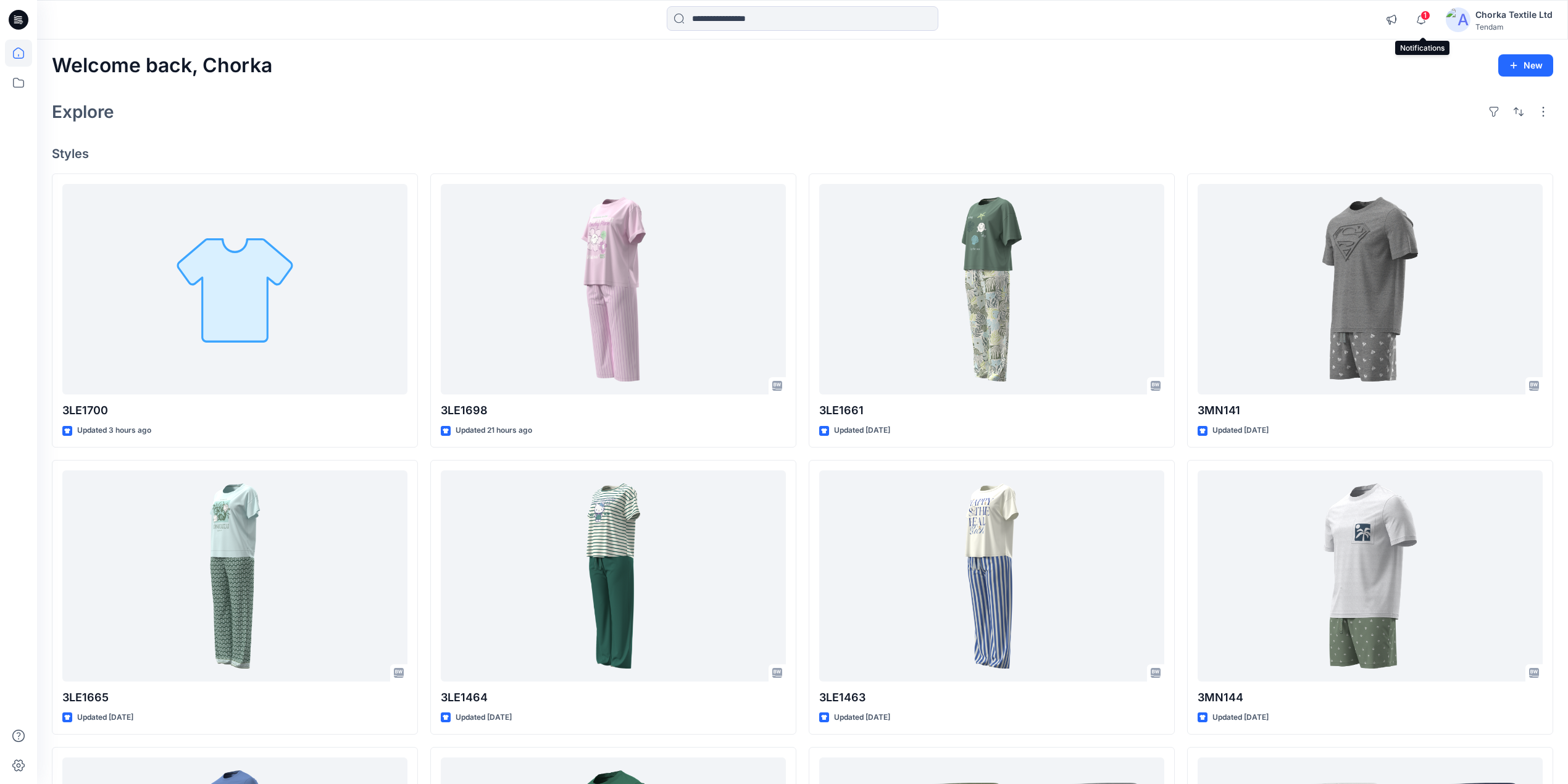
click at [1426, 16] on span "1" at bounding box center [1426, 15] width 10 height 10
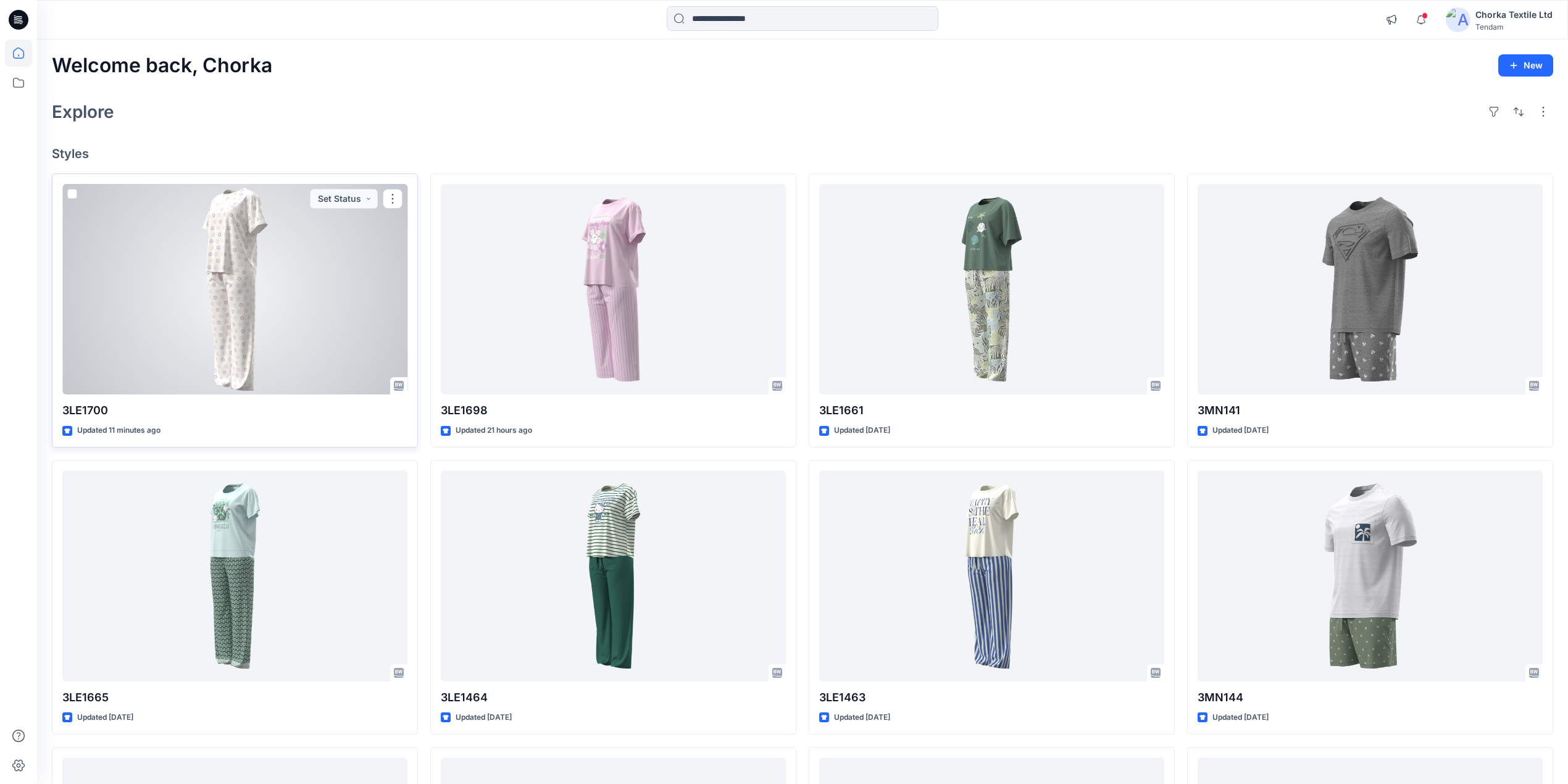
click at [228, 241] on div at bounding box center [235, 290] width 345 height 211
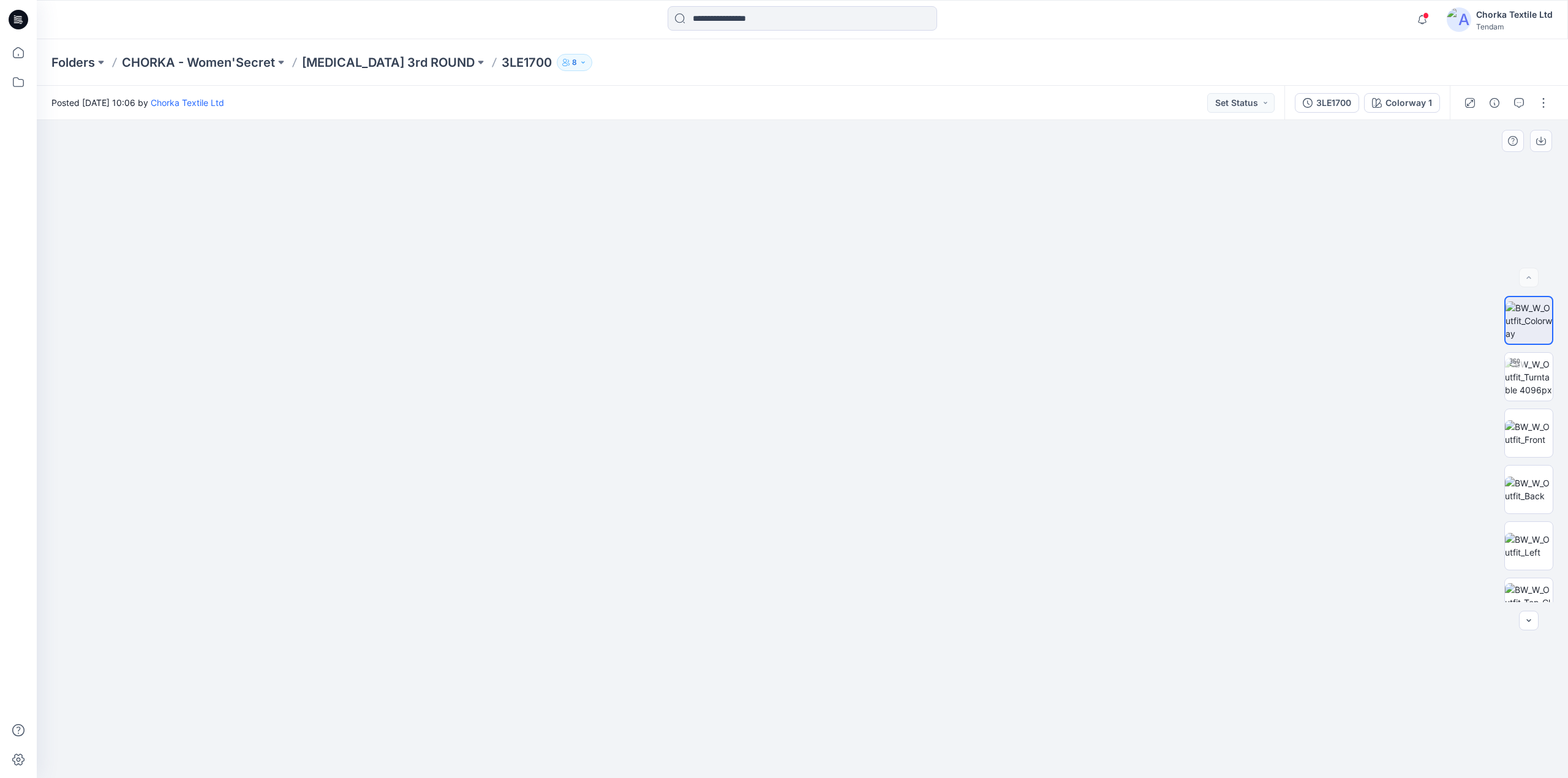
drag, startPoint x: 826, startPoint y: 231, endPoint x: 788, endPoint y: 489, distance: 260.8
click at [788, 489] on img at bounding box center [764, 114] width 2509 height 1327
click at [1534, 422] on img at bounding box center [1529, 434] width 48 height 26
drag, startPoint x: 826, startPoint y: 192, endPoint x: 831, endPoint y: 591, distance: 399.0
click at [831, 591] on img at bounding box center [805, 34] width 2509 height 1488
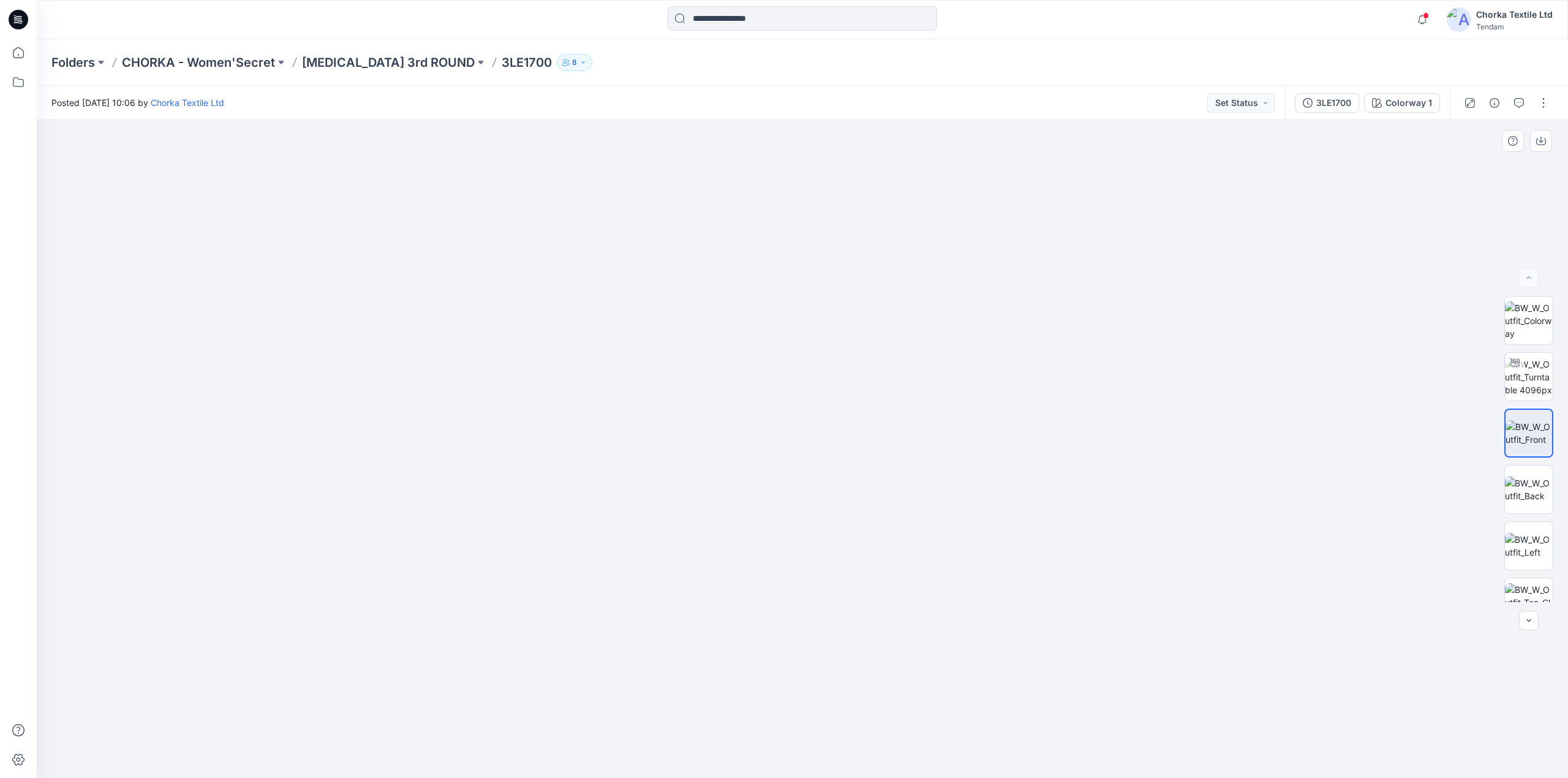
drag, startPoint x: 836, startPoint y: 345, endPoint x: 836, endPoint y: 647, distance: 302.0
click at [836, 647] on img at bounding box center [806, 336] width 2509 height 884
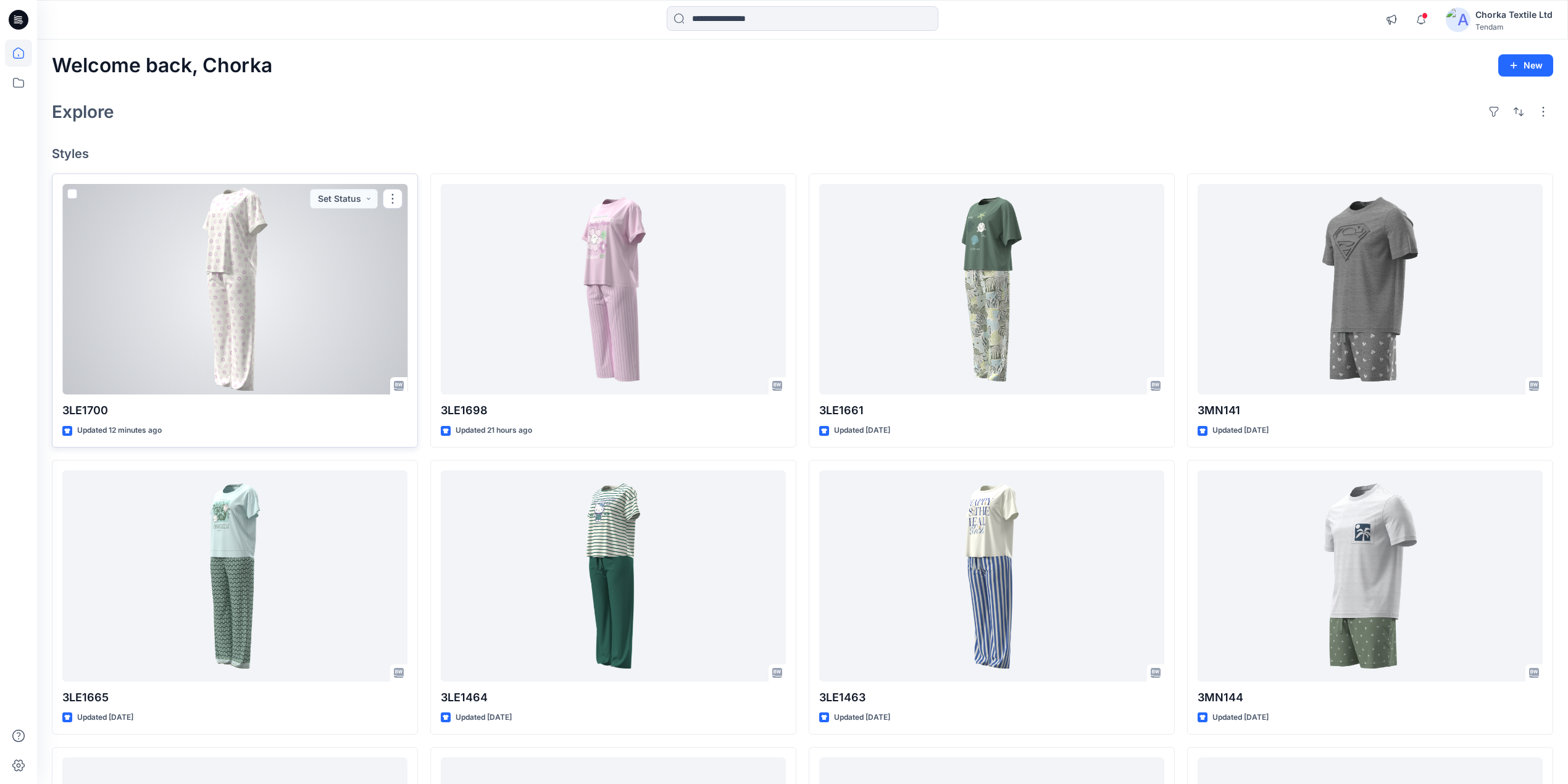
click at [277, 289] on div at bounding box center [235, 290] width 345 height 211
click at [251, 275] on div at bounding box center [235, 290] width 345 height 211
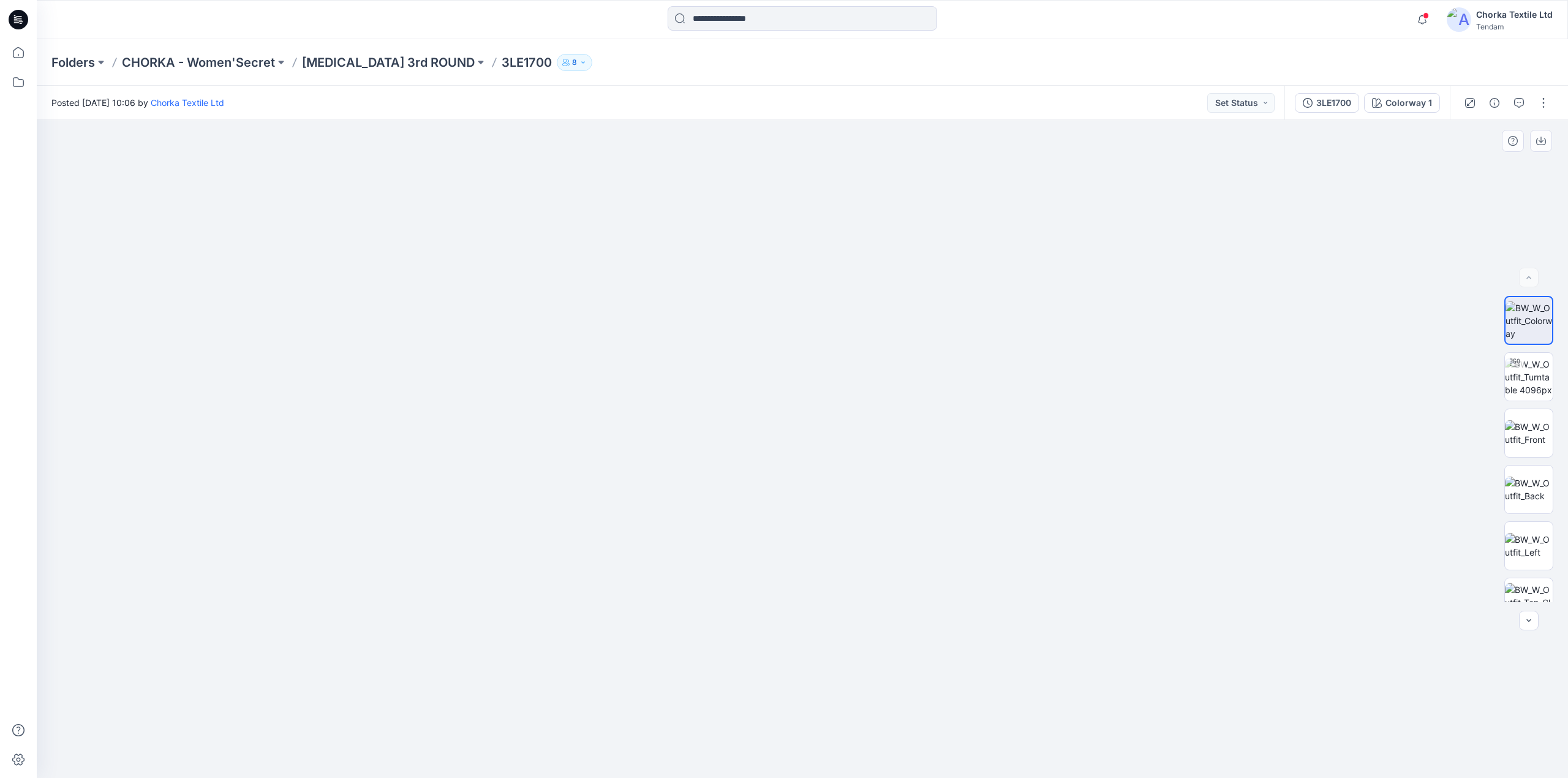
drag, startPoint x: 954, startPoint y: 613, endPoint x: 944, endPoint y: 266, distance: 347.1
drag, startPoint x: 959, startPoint y: 529, endPoint x: 924, endPoint y: 261, distance: 270.3
drag, startPoint x: 932, startPoint y: 437, endPoint x: 929, endPoint y: 237, distance: 200.0
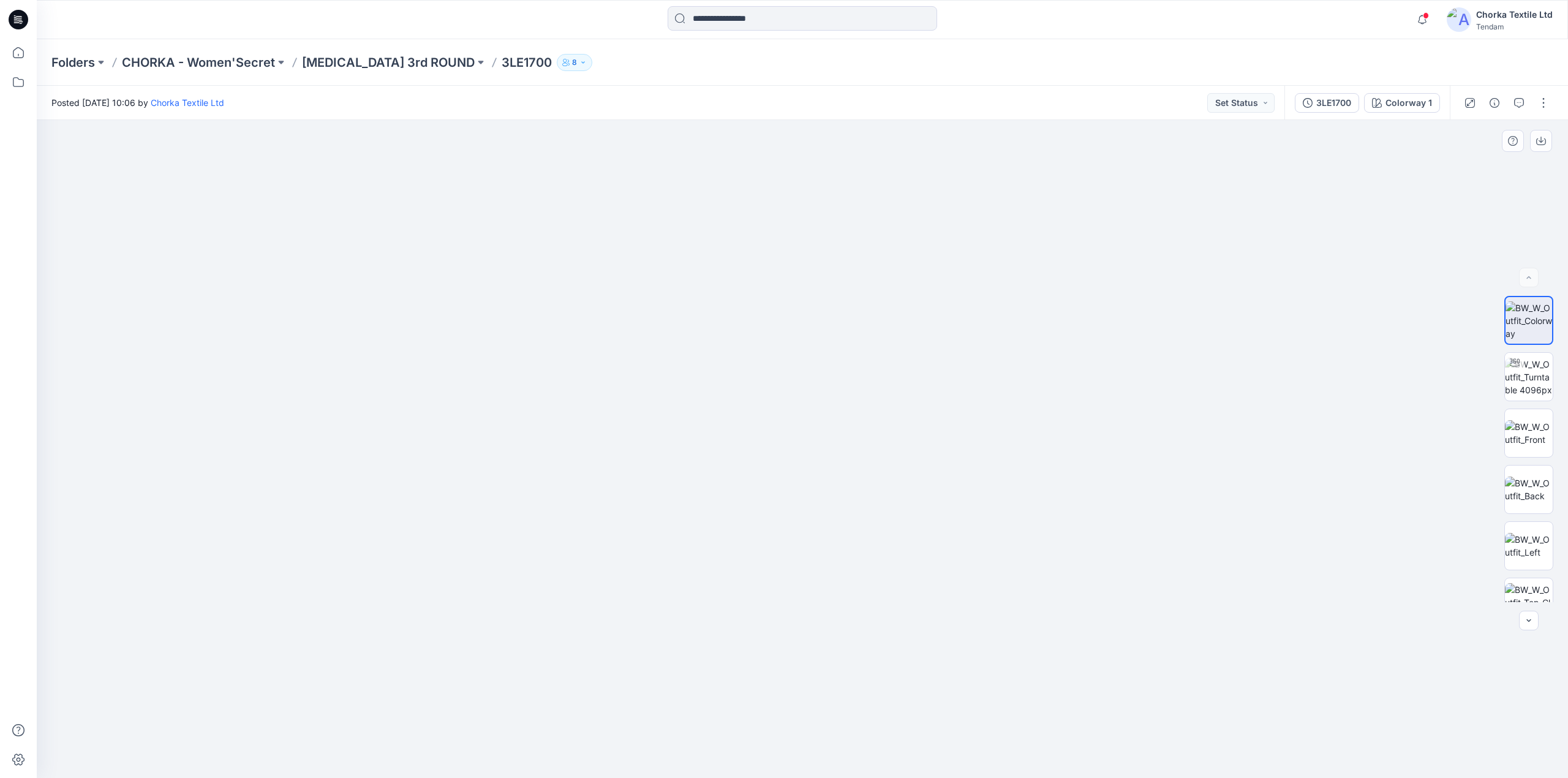
drag, startPoint x: 889, startPoint y: 210, endPoint x: 915, endPoint y: 564, distance: 355.0
drag, startPoint x: 897, startPoint y: 351, endPoint x: 907, endPoint y: 577, distance: 226.2
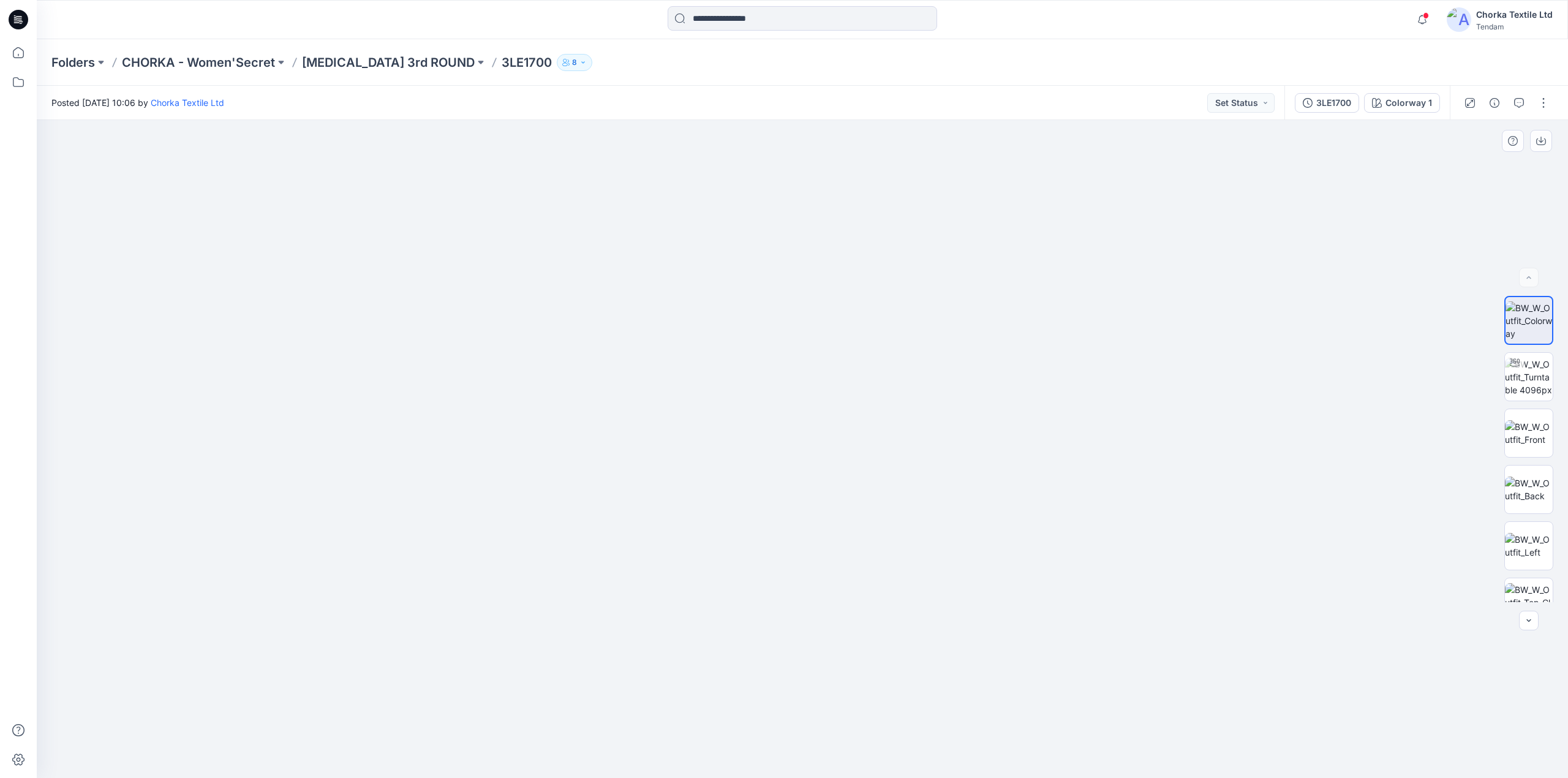
drag, startPoint x: 882, startPoint y: 379, endPoint x: 880, endPoint y: 591, distance: 212.0
drag, startPoint x: 895, startPoint y: 394, endPoint x: 900, endPoint y: 583, distance: 189.1
click at [900, 583] on img at bounding box center [790, 62] width 2509 height 1432
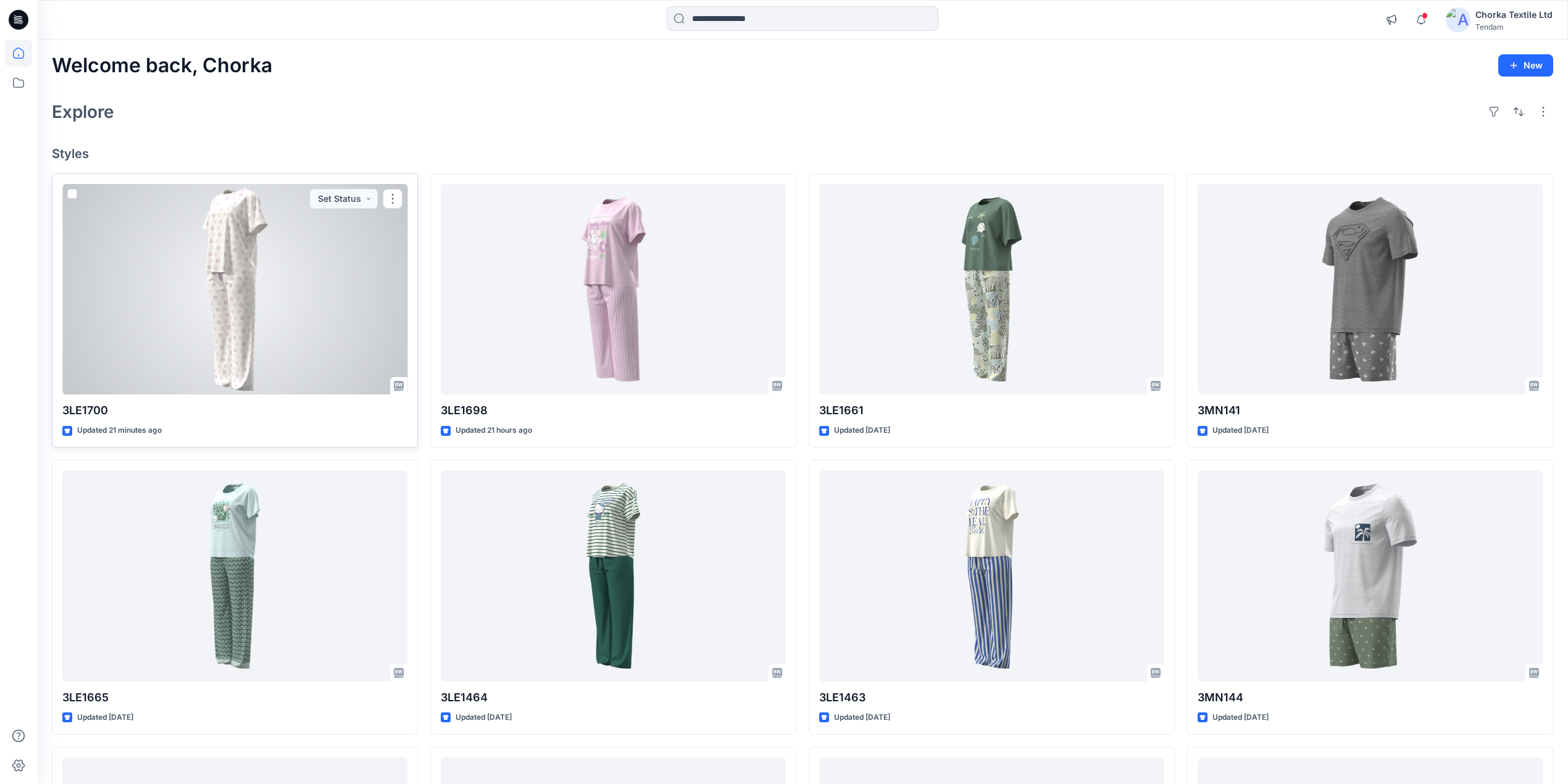
click at [359, 296] on div at bounding box center [235, 290] width 345 height 211
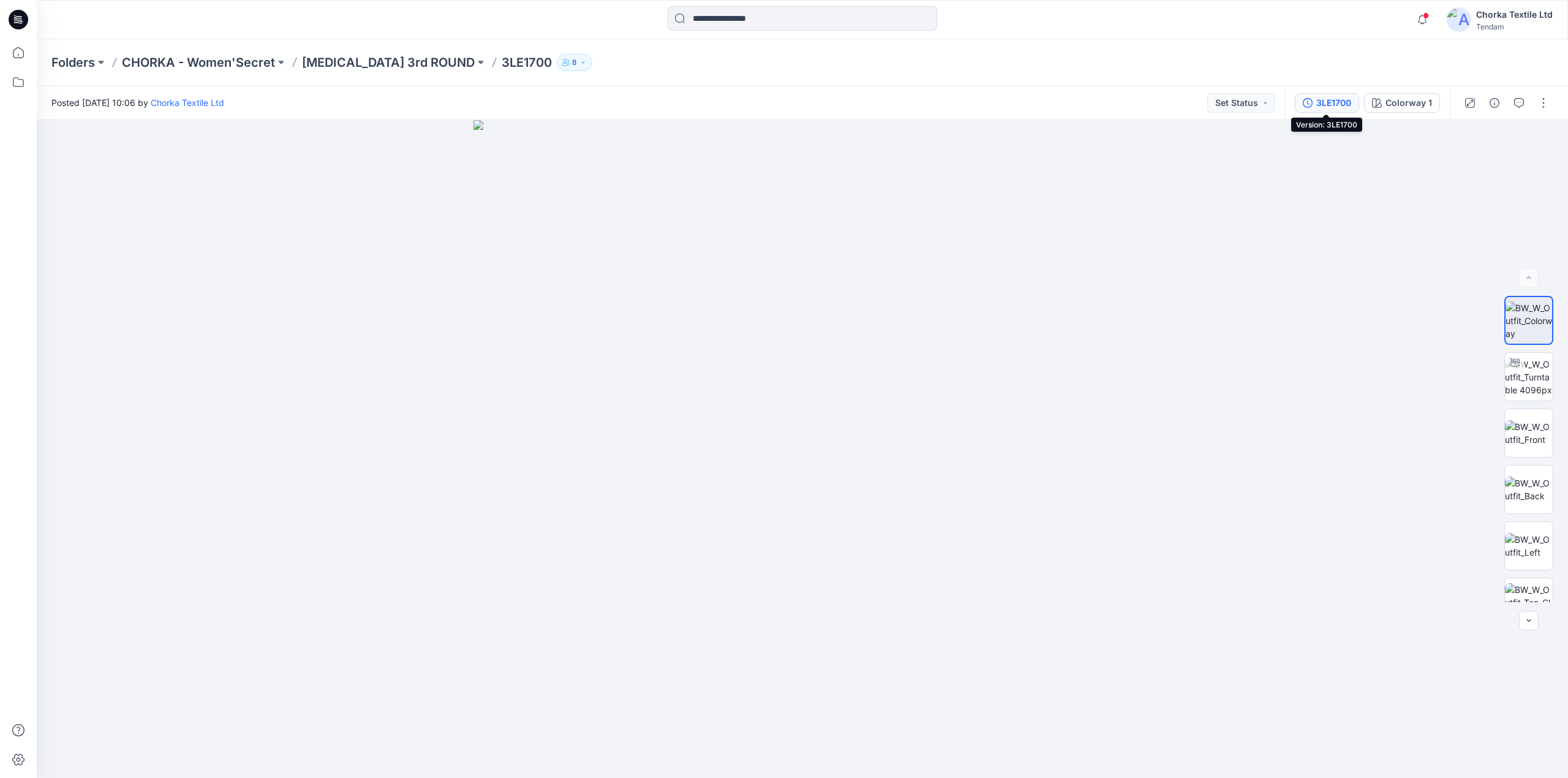
click at [1333, 103] on div "3LE1700" at bounding box center [1334, 103] width 35 height 14
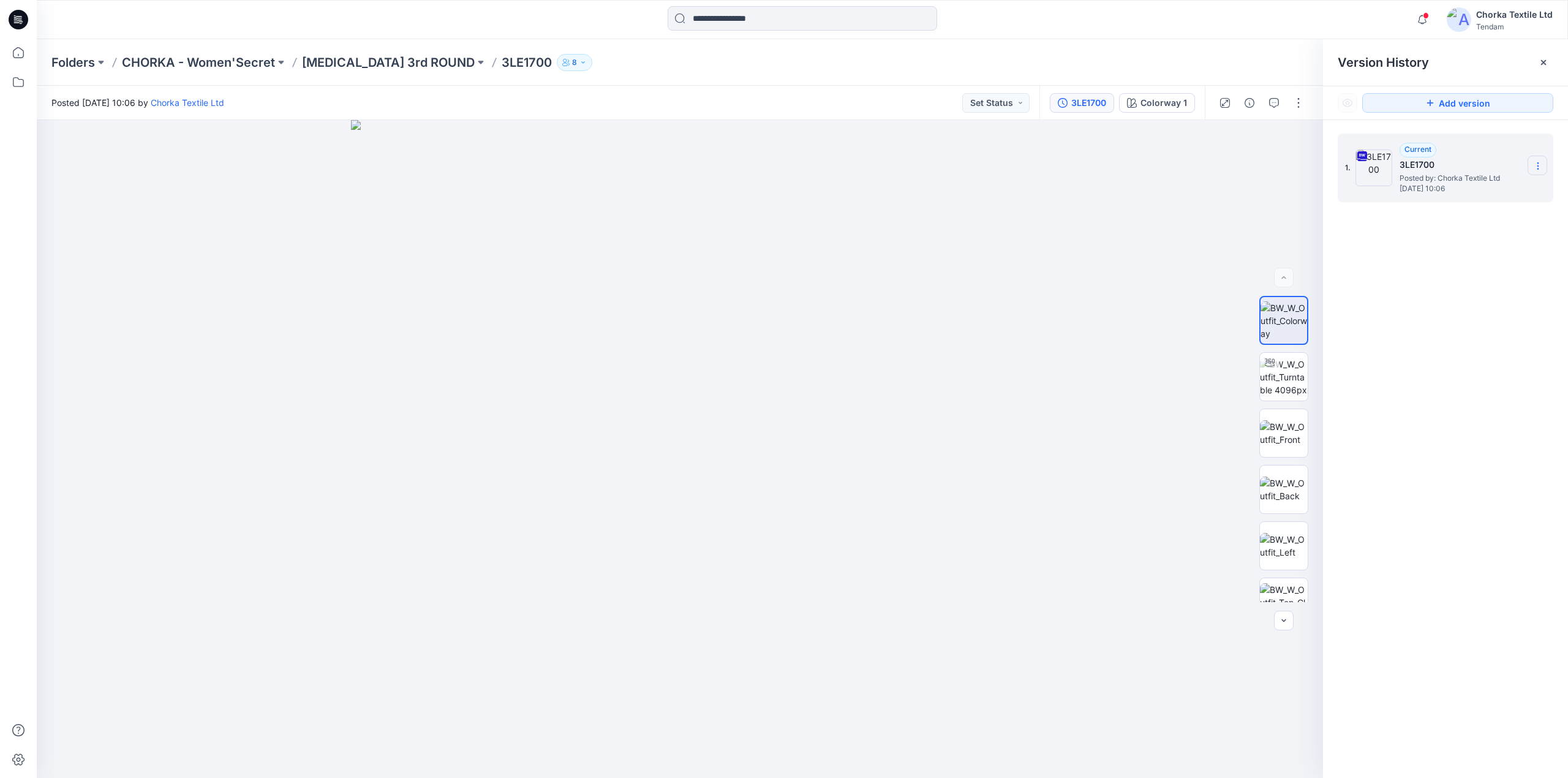
click at [1538, 163] on icon at bounding box center [1538, 163] width 1 height 1
click at [1539, 166] on icon at bounding box center [1538, 166] width 10 height 10
click at [1487, 153] on div "Current 3LE1700 Posted by: Chorka Textile Ltd August 10, 2025 10:06" at bounding box center [1460, 167] width 122 height 50
click at [1535, 166] on icon at bounding box center [1538, 166] width 10 height 10
click at [1453, 356] on div "1. Current 3LE1700 Posted by: Chorka Textile Ltd August 10, 2025 10:06 Download…" at bounding box center [1446, 458] width 245 height 676
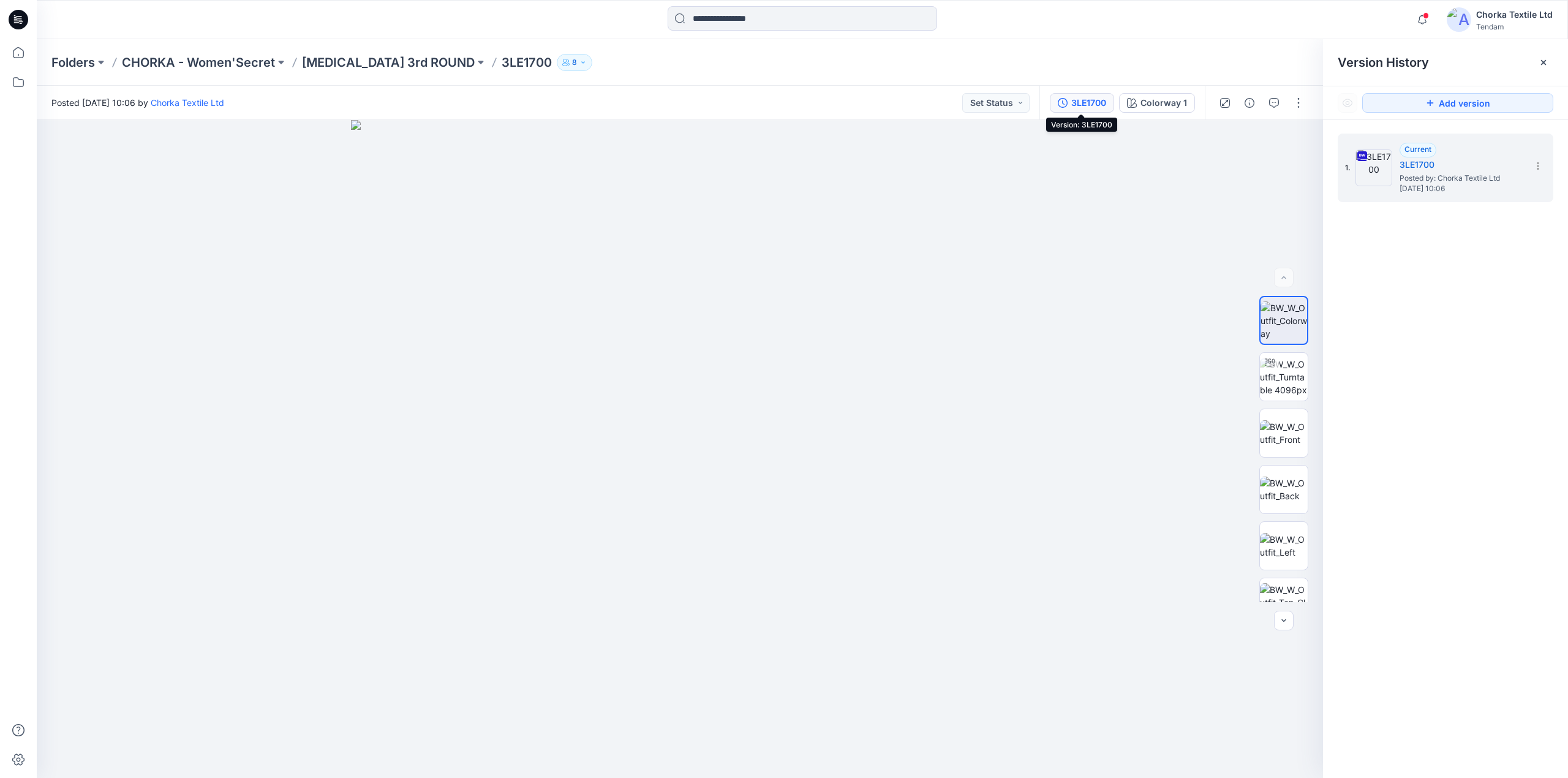
click at [1077, 101] on div "3LE1700" at bounding box center [1089, 103] width 35 height 14
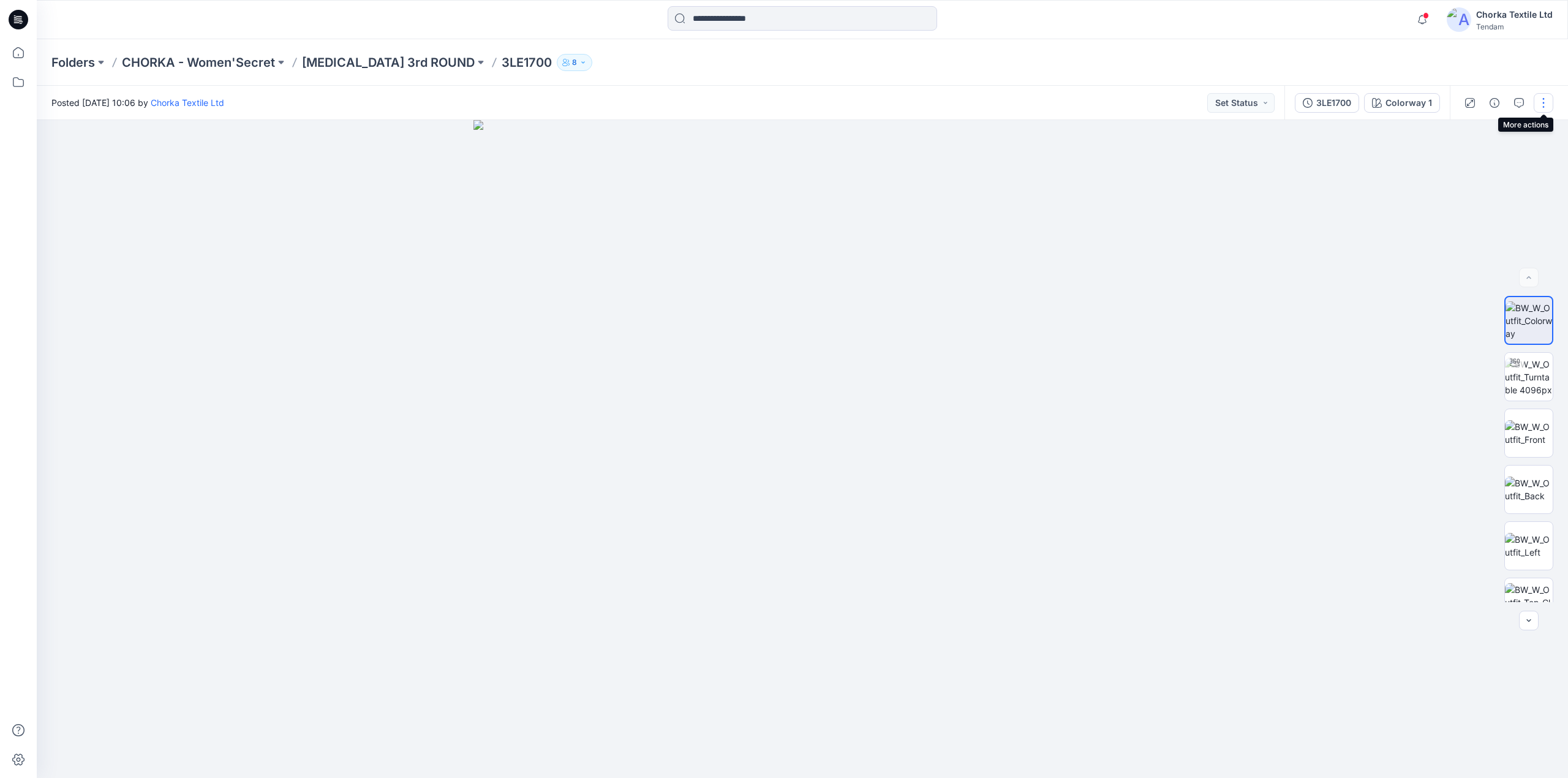
click at [1541, 98] on button "button" at bounding box center [1543, 103] width 20 height 20
click at [1478, 165] on button "Edit" at bounding box center [1492, 165] width 113 height 22
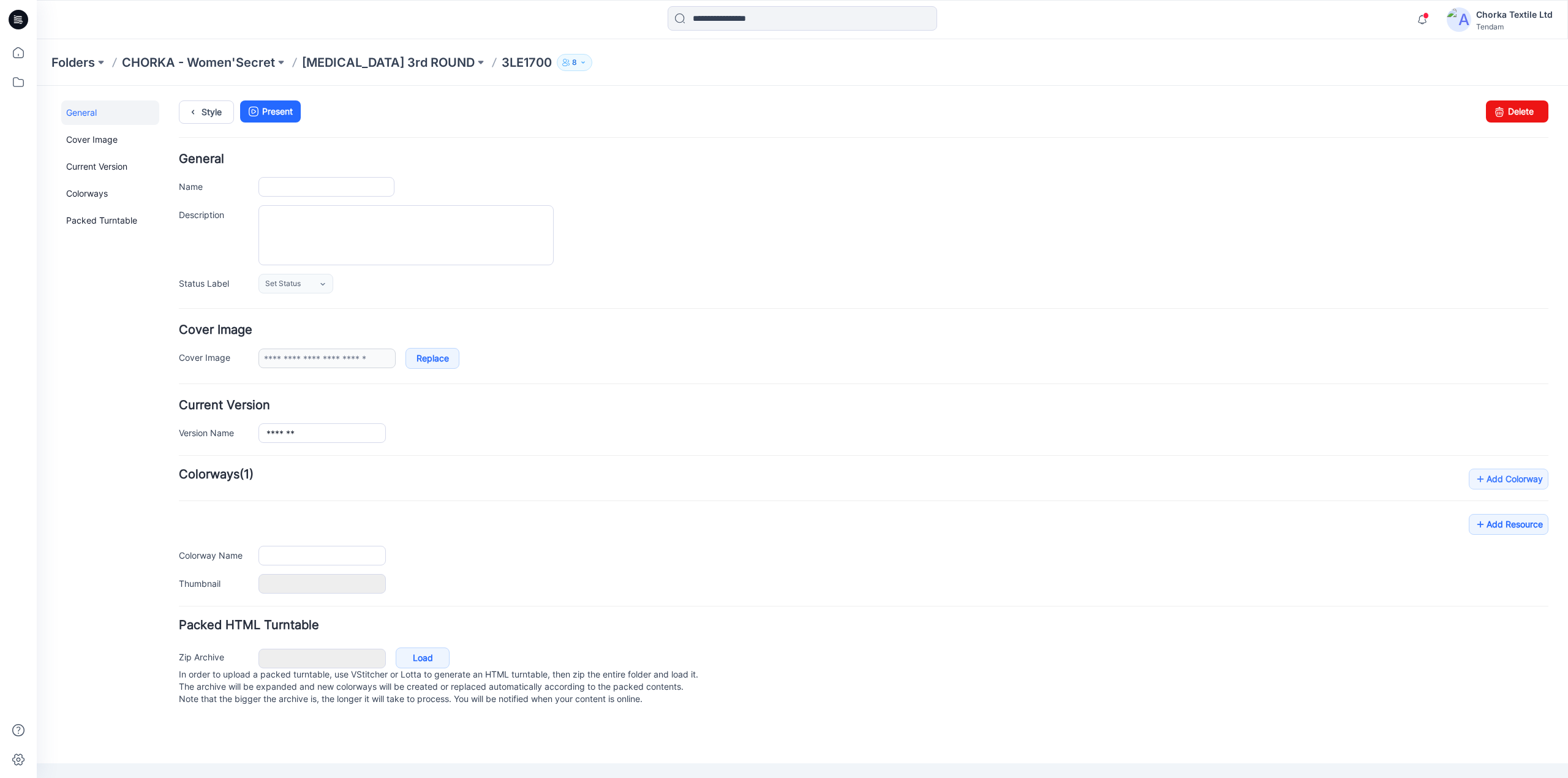
type input "*******"
type input "**********"
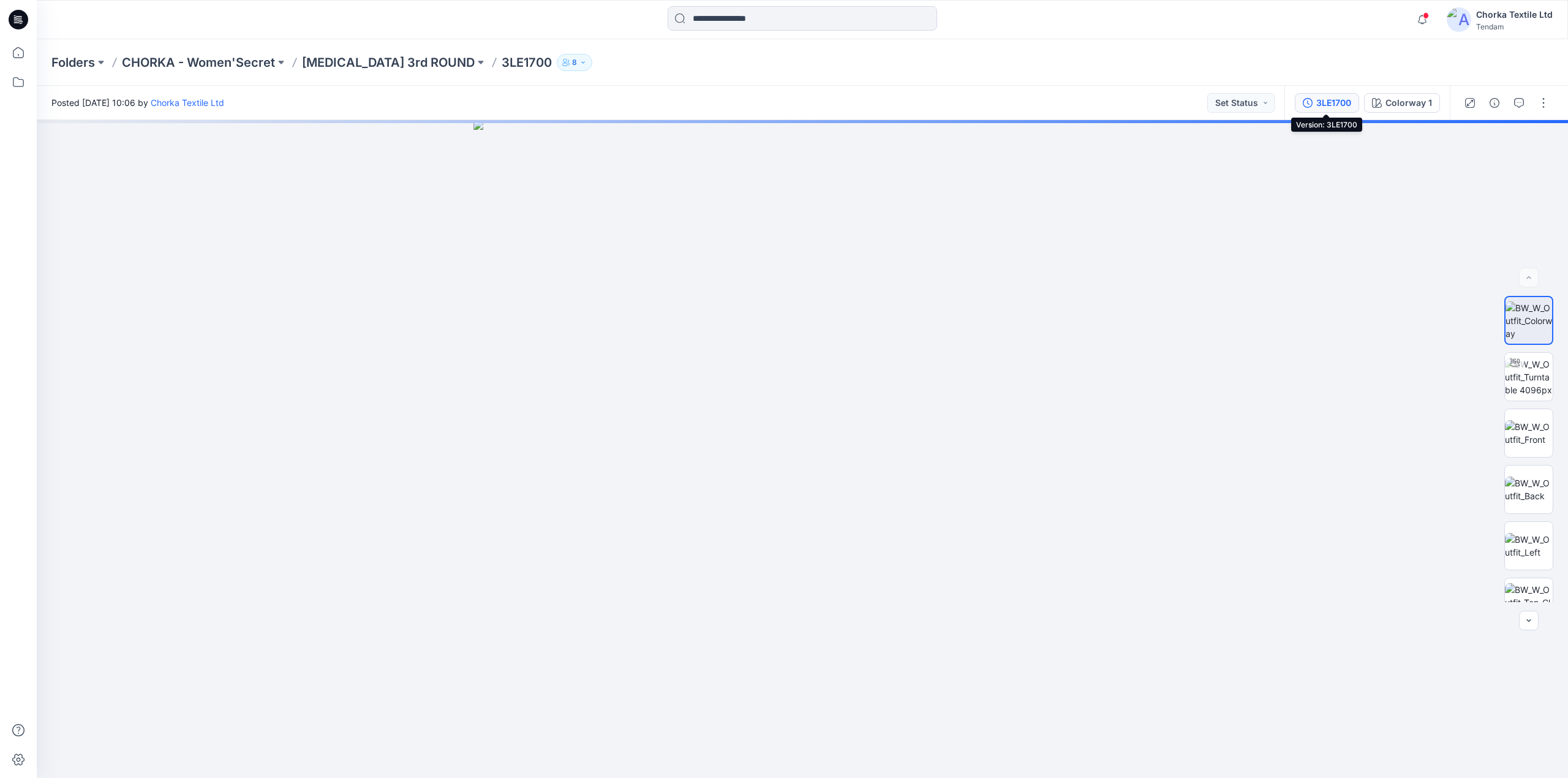
click at [1331, 103] on div "3LE1700" at bounding box center [1334, 103] width 35 height 14
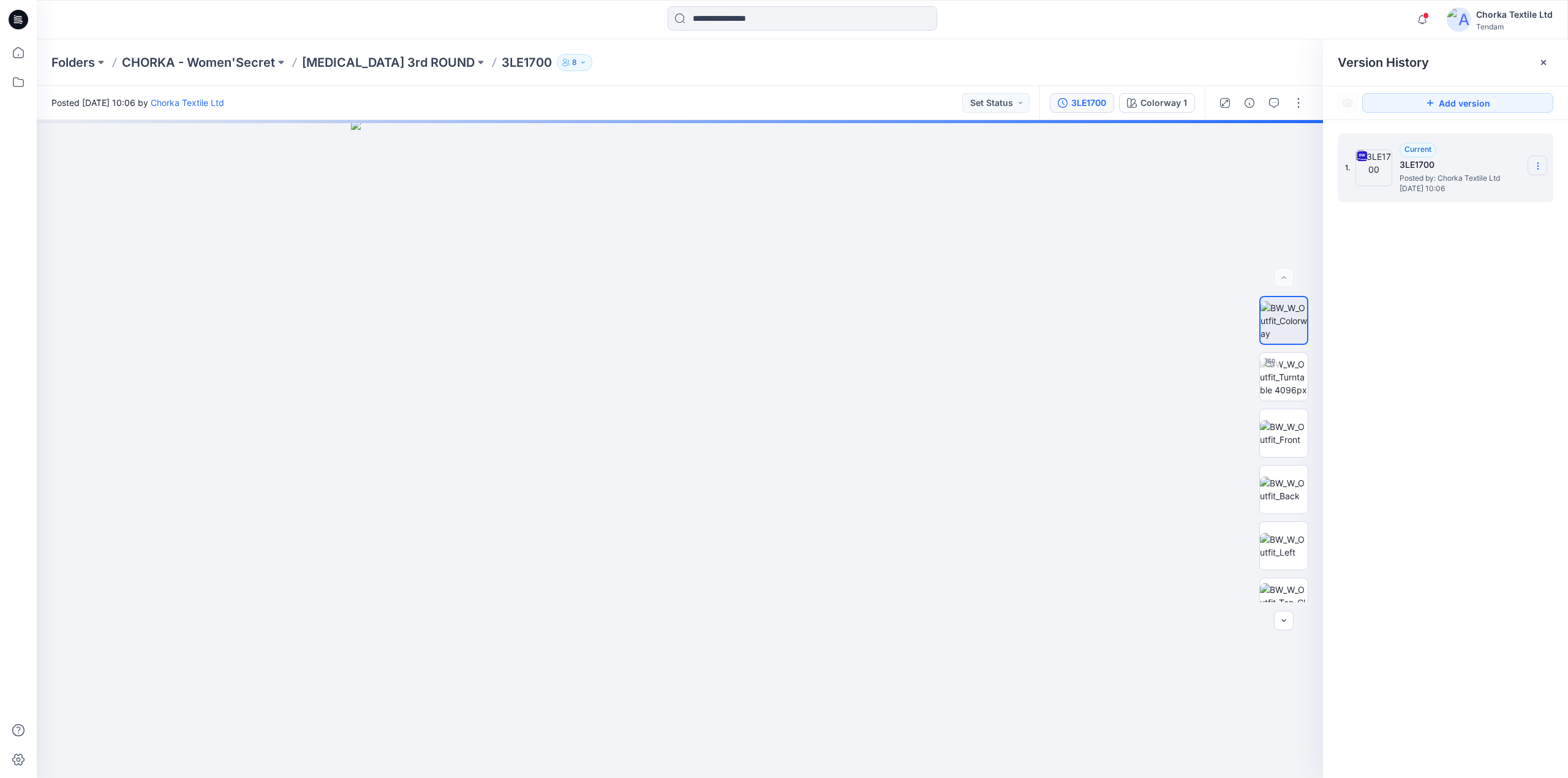
click at [1534, 166] on icon at bounding box center [1538, 166] width 10 height 10
click at [1090, 237] on div at bounding box center [680, 449] width 1287 height 659
click at [1451, 169] on h5 "3LE1700" at bounding box center [1460, 165] width 122 height 14
click at [1538, 166] on icon at bounding box center [1538, 166] width 1 height 1
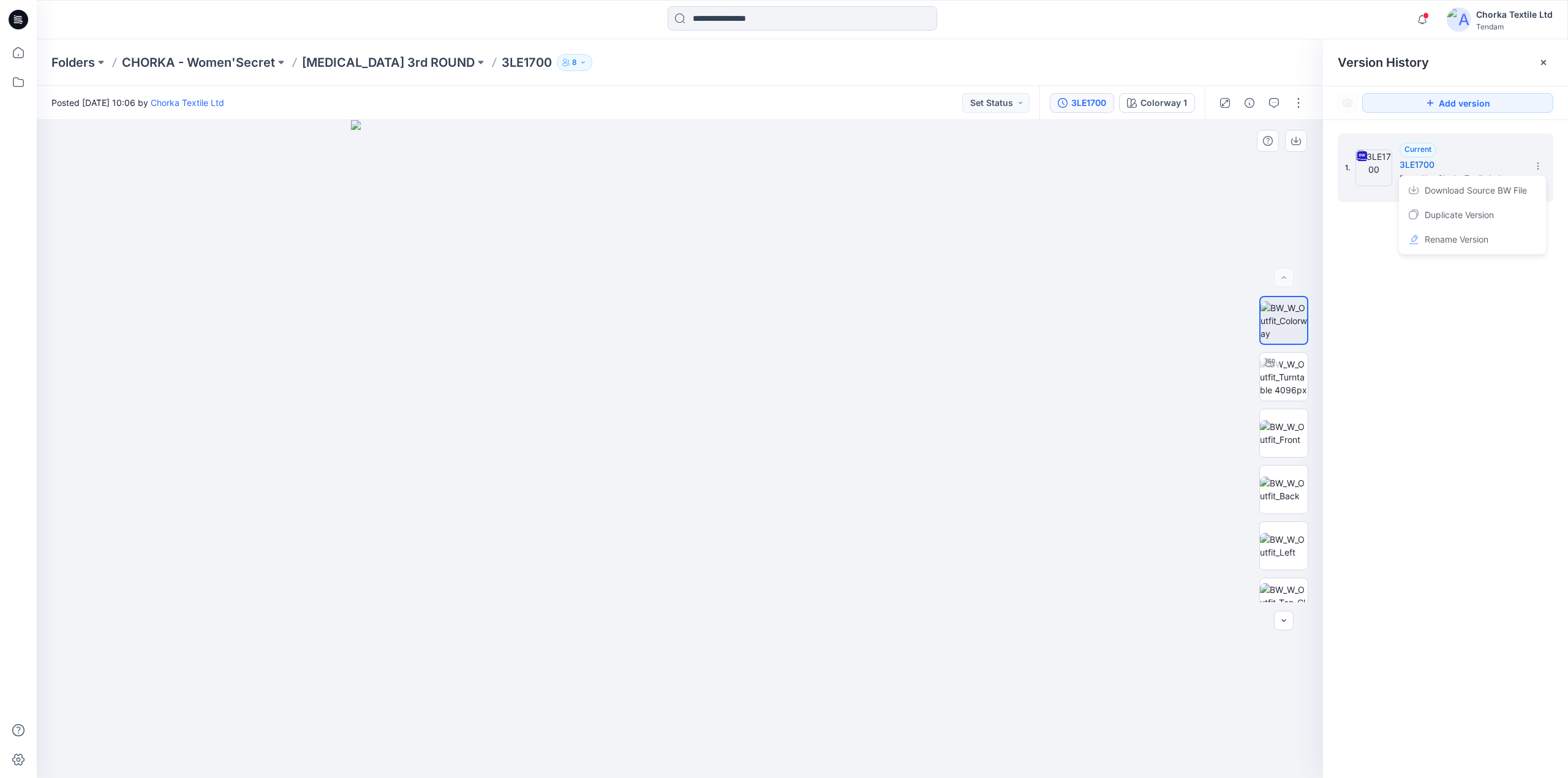
click at [914, 303] on img at bounding box center [680, 449] width 658 height 659
click at [1463, 168] on h5 "3LE1700" at bounding box center [1460, 165] width 122 height 14
click at [1444, 180] on span "Posted by: Chorka Textile Ltd" at bounding box center [1460, 178] width 122 height 12
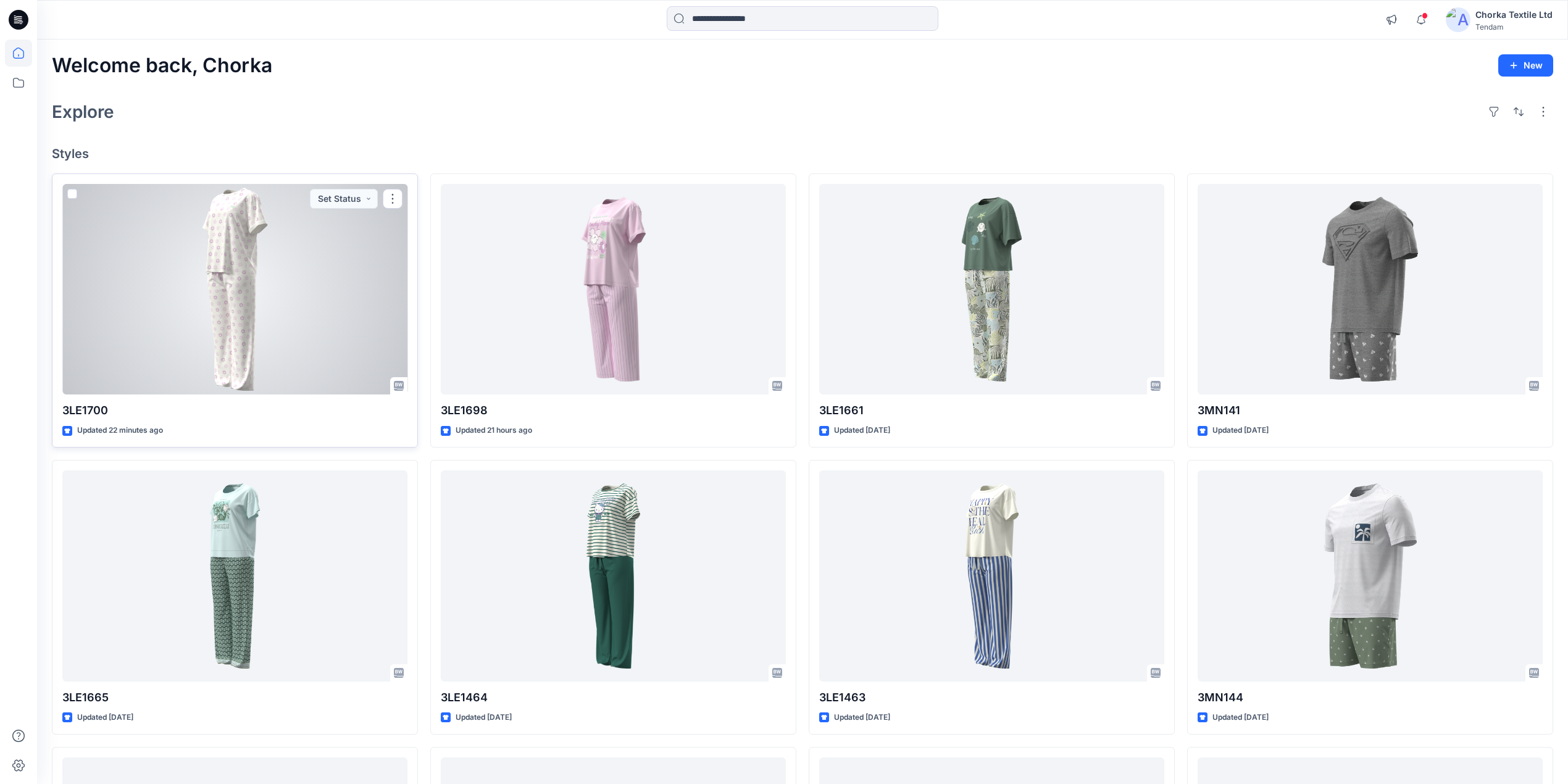
click at [257, 257] on div at bounding box center [235, 290] width 345 height 211
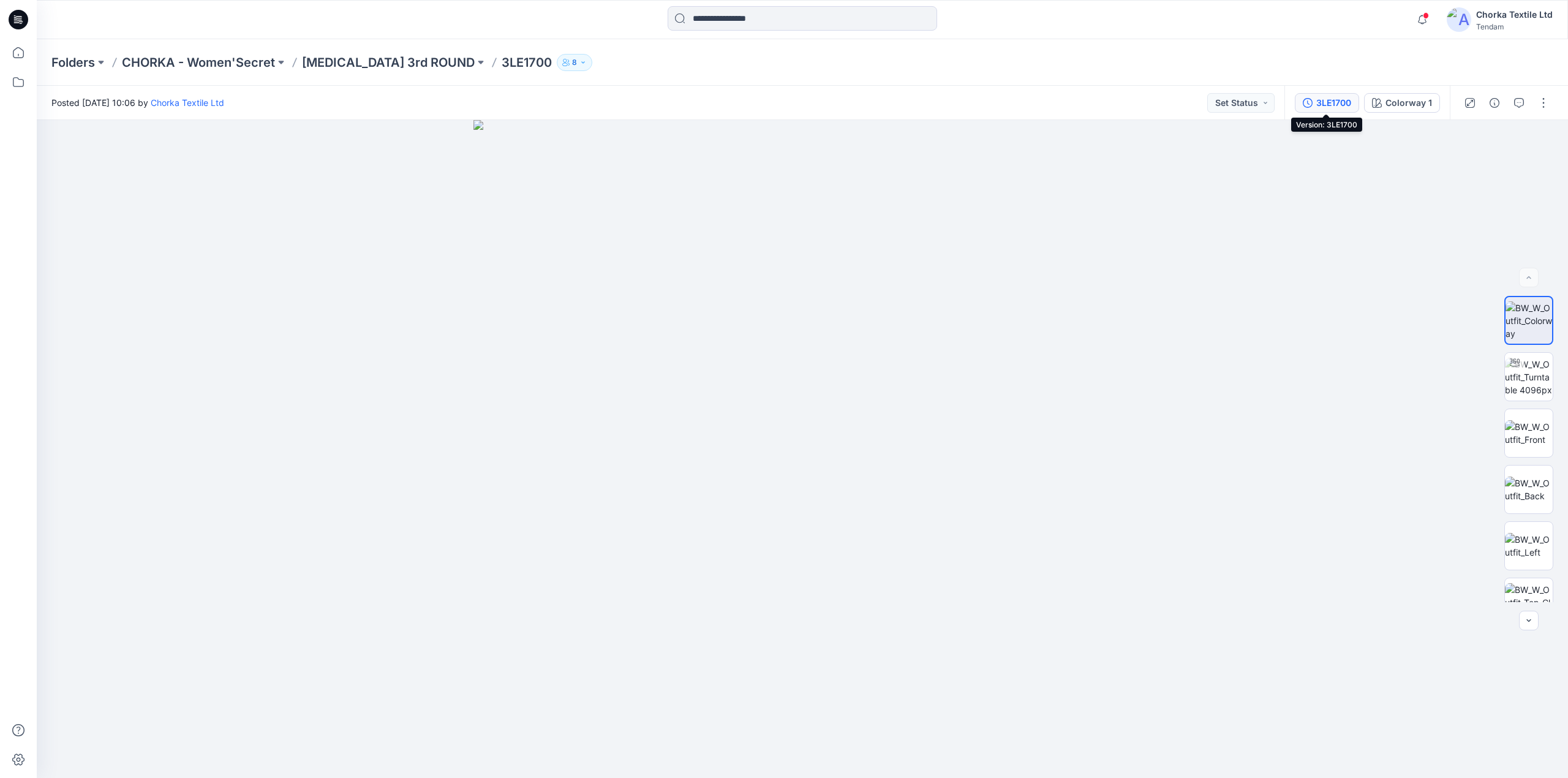
click at [1331, 99] on div "3LE1700" at bounding box center [1334, 103] width 35 height 14
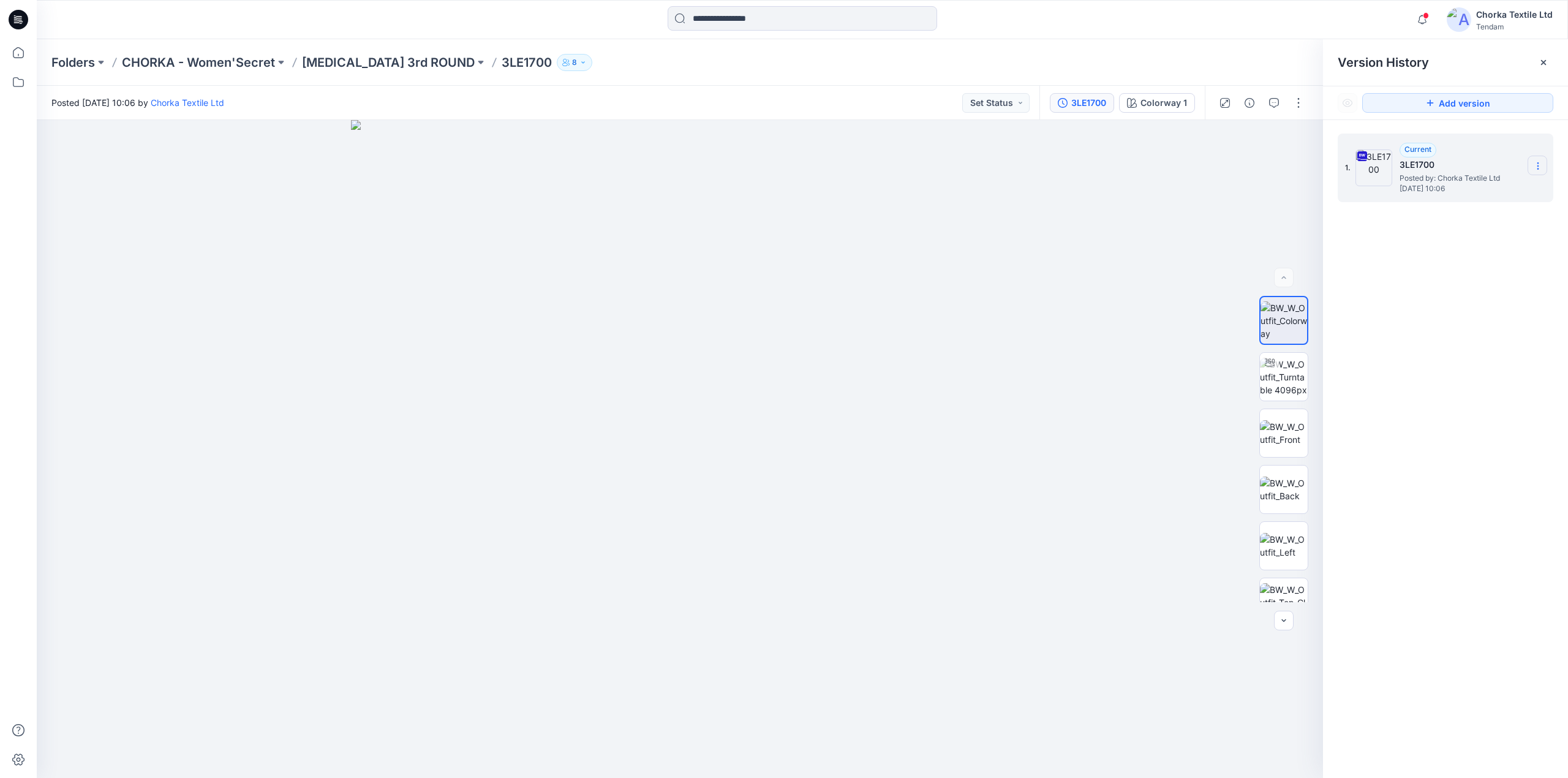
click at [1540, 162] on icon at bounding box center [1538, 166] width 10 height 10
click at [1122, 199] on div at bounding box center [680, 449] width 1287 height 659
click at [1297, 106] on button "button" at bounding box center [1298, 103] width 20 height 20
click at [1225, 162] on p "Edit" at bounding box center [1220, 166] width 15 height 13
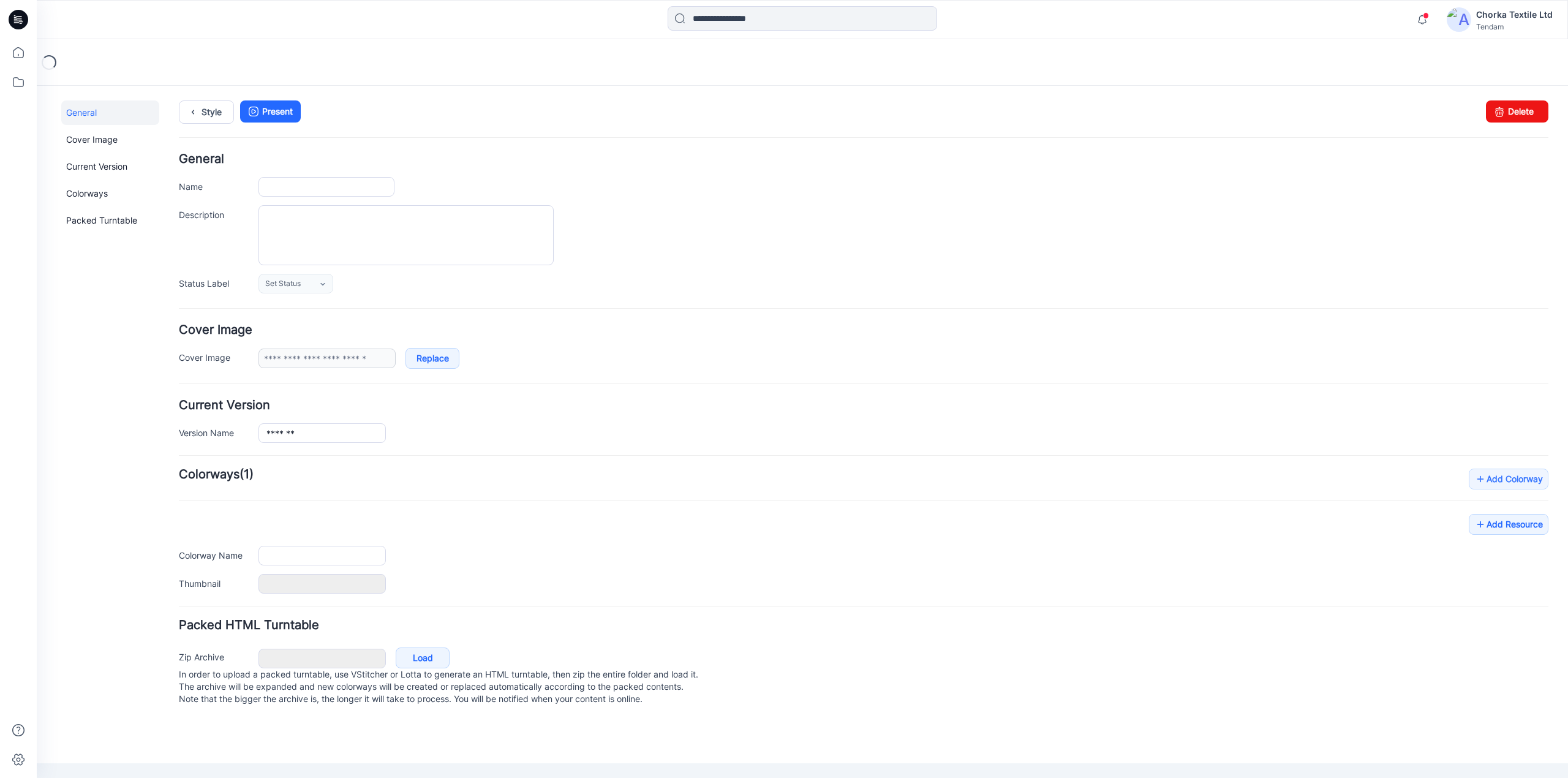
type input "*******"
type input "**********"
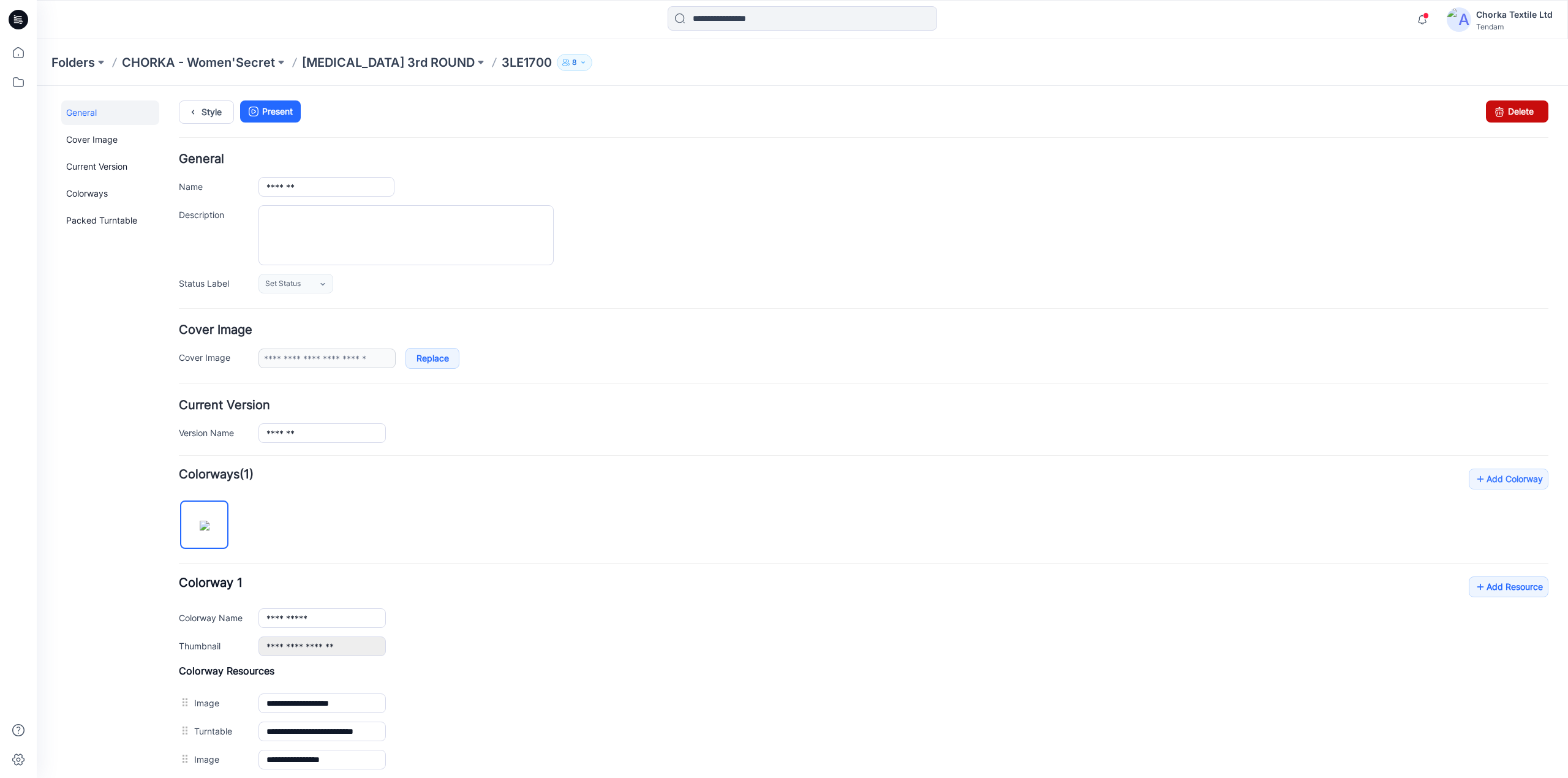
click at [1504, 106] on link "Delete" at bounding box center [1517, 111] width 62 height 22
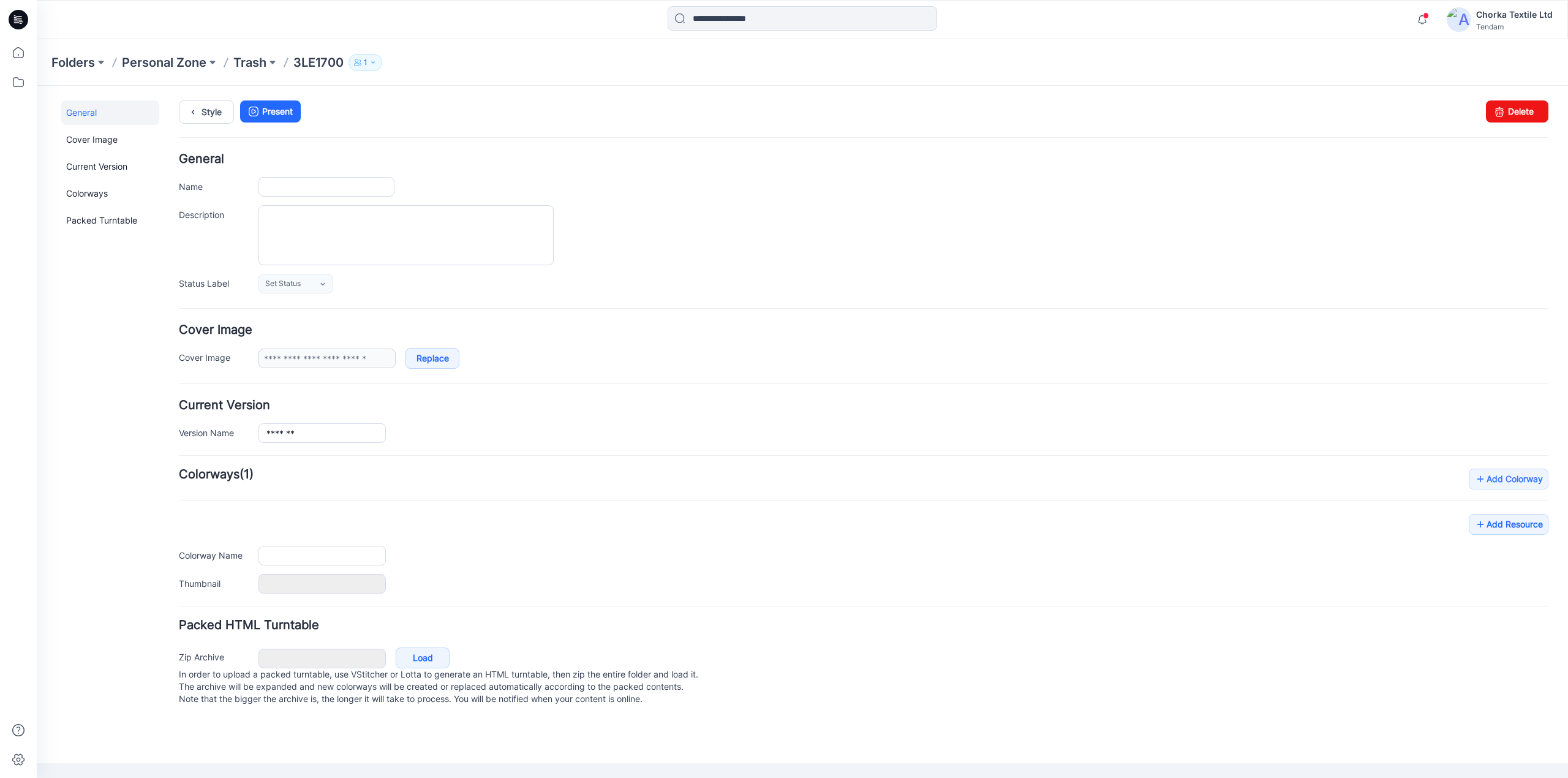
type input "*******"
type input "**********"
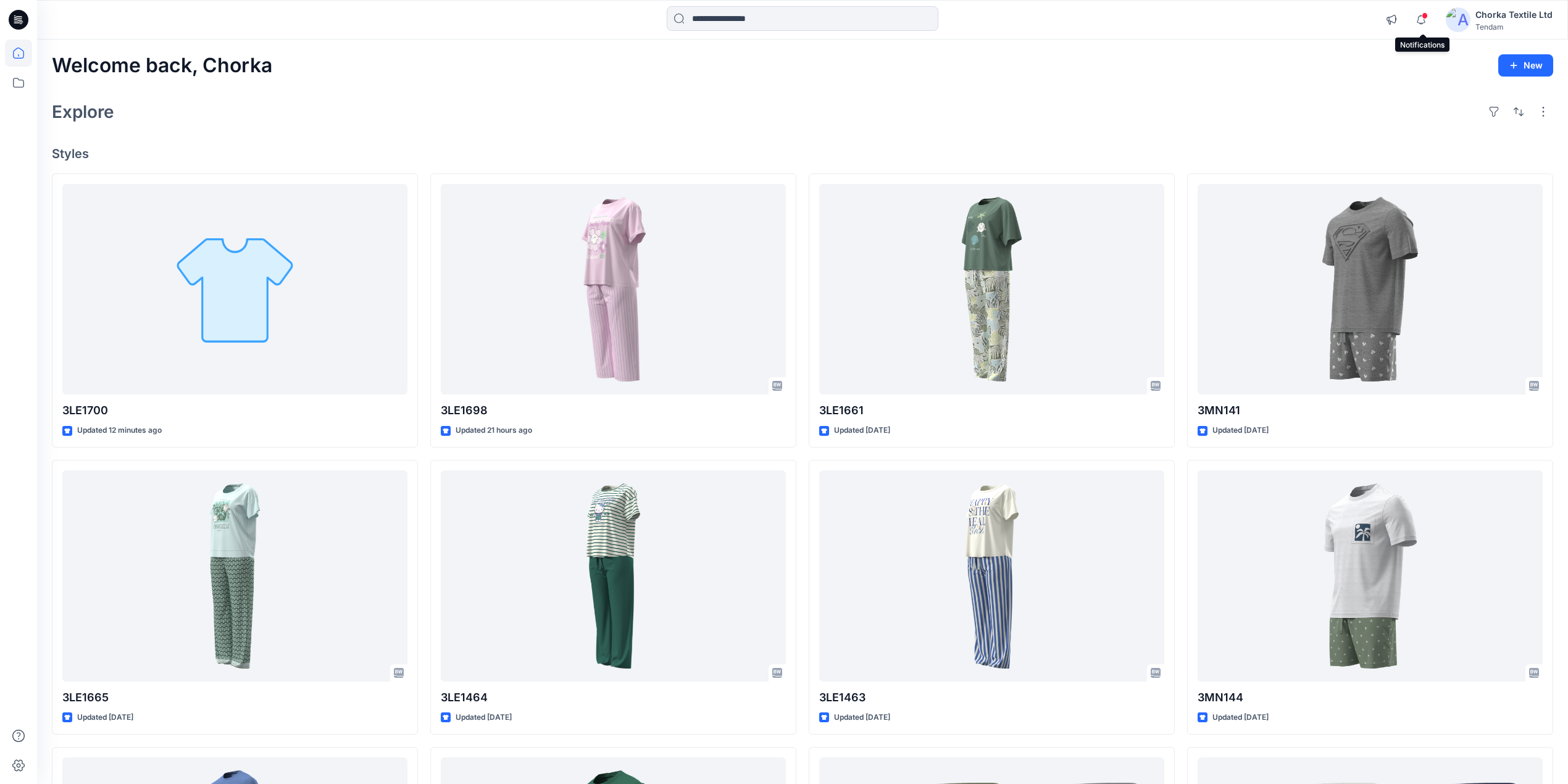
click at [1423, 15] on span at bounding box center [1425, 15] width 6 height 7
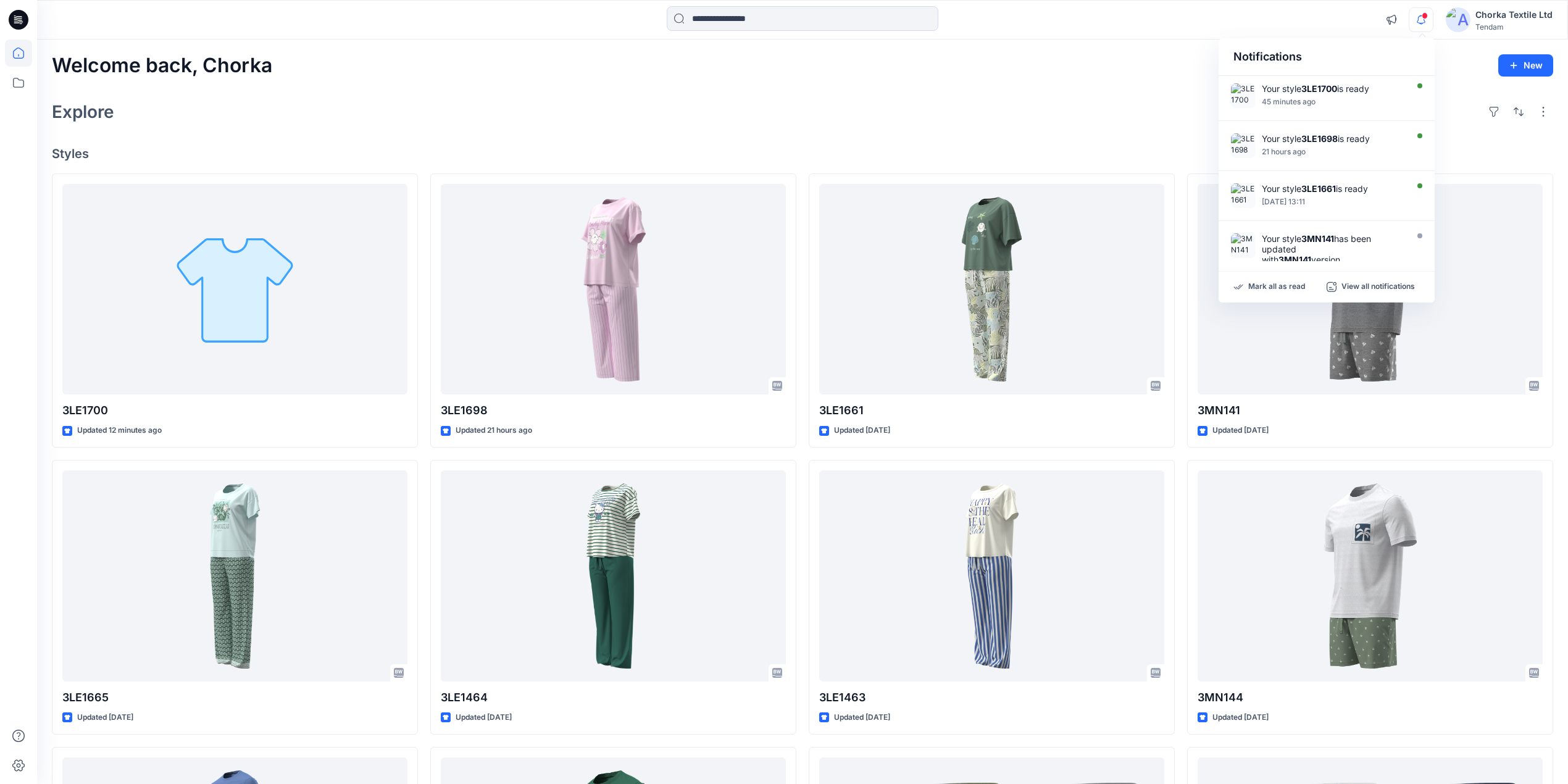
click at [1095, 100] on div "Explore" at bounding box center [802, 112] width 1502 height 30
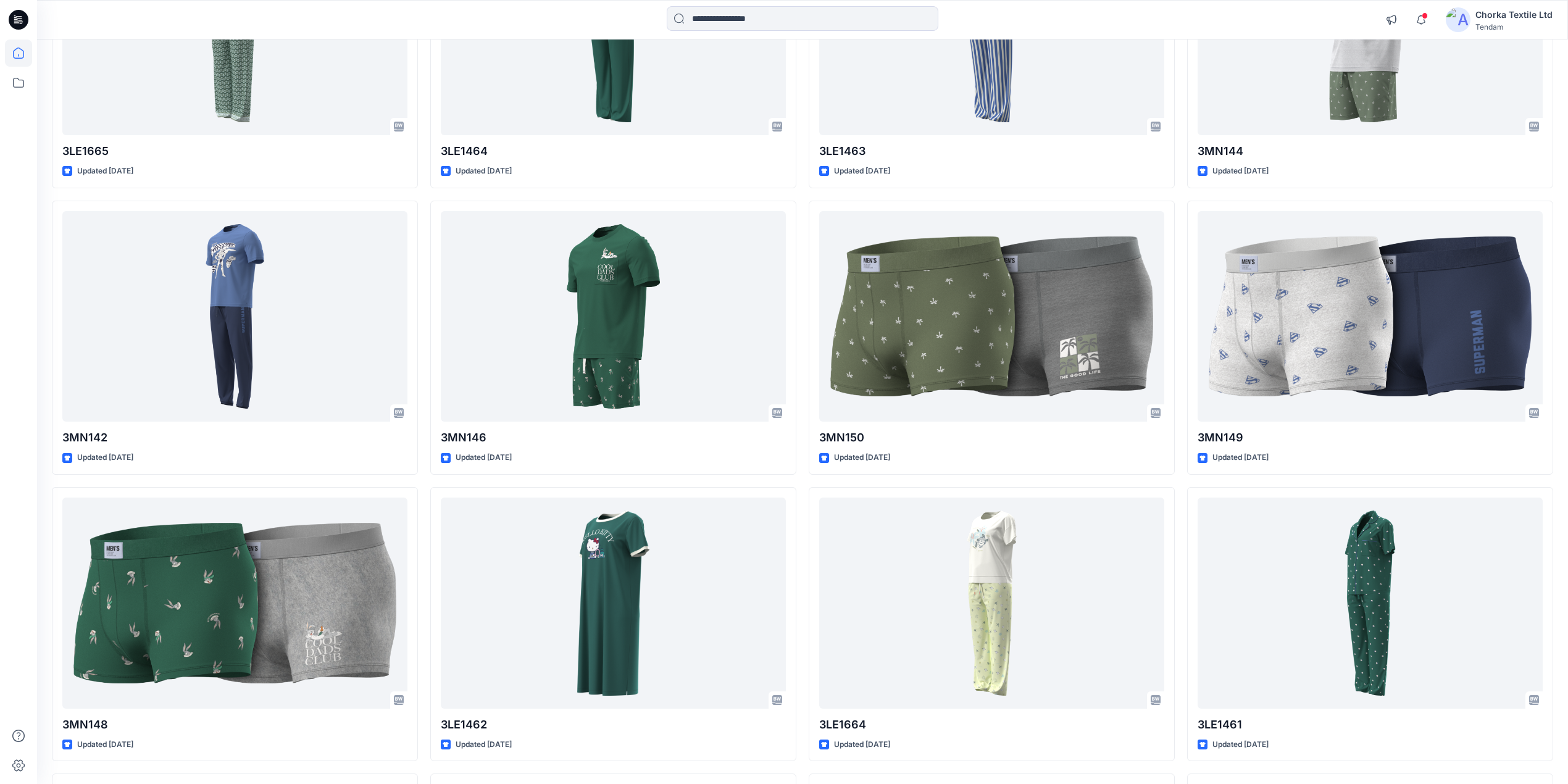
scroll to position [576, 0]
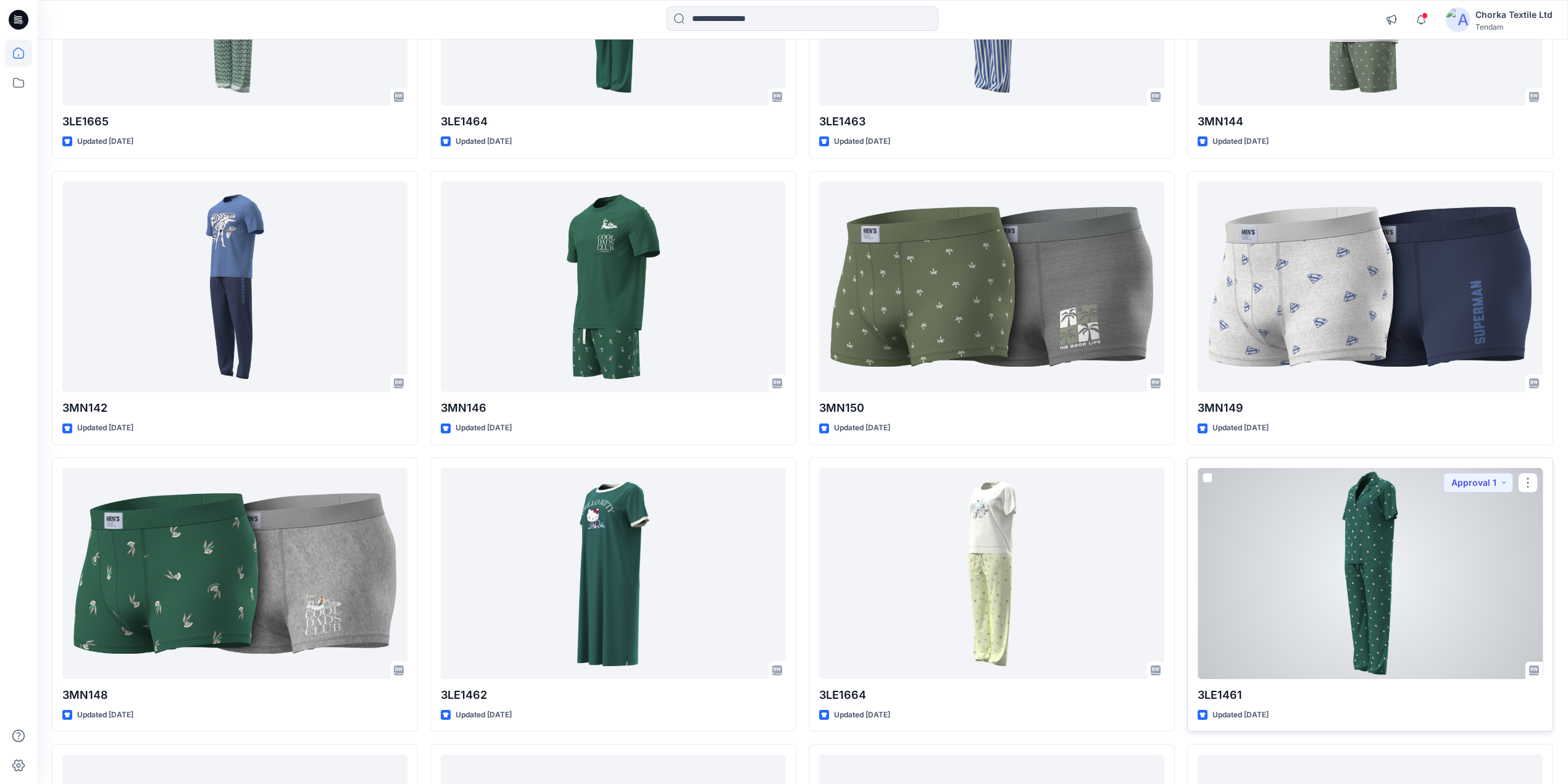
click at [1378, 535] on div at bounding box center [1370, 574] width 345 height 211
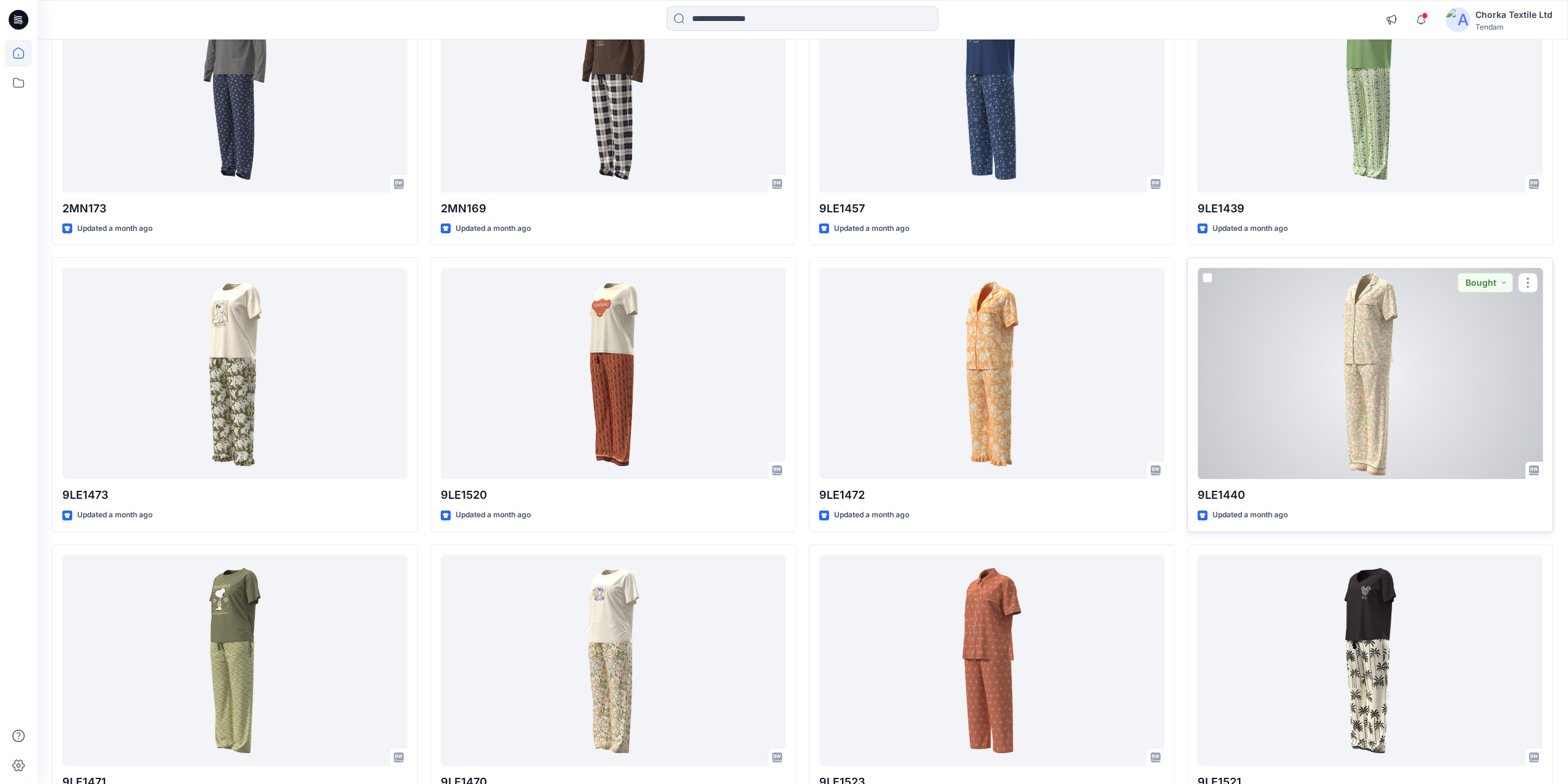
scroll to position [5955, 0]
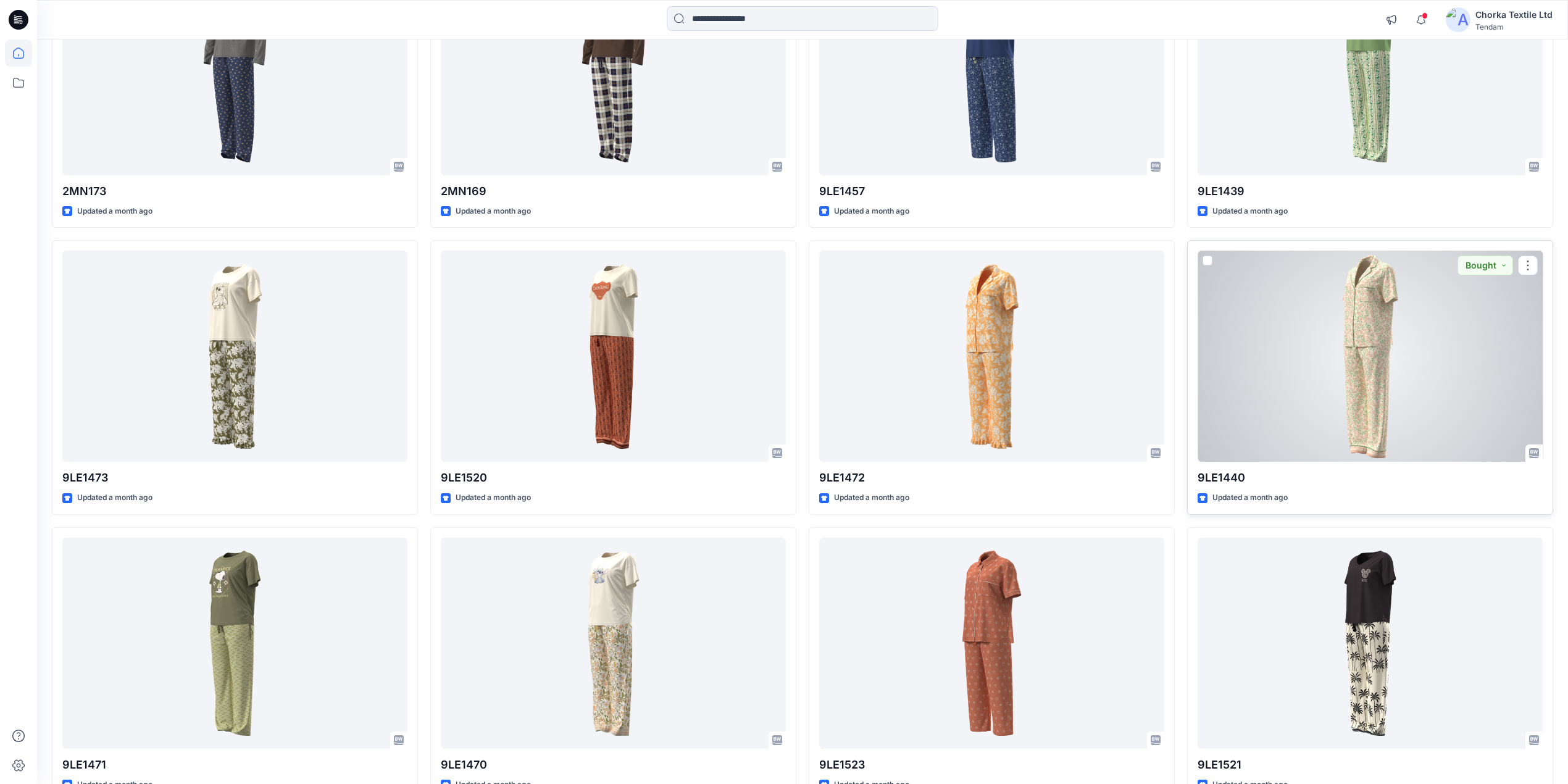
click at [1372, 367] on div at bounding box center [1370, 357] width 345 height 211
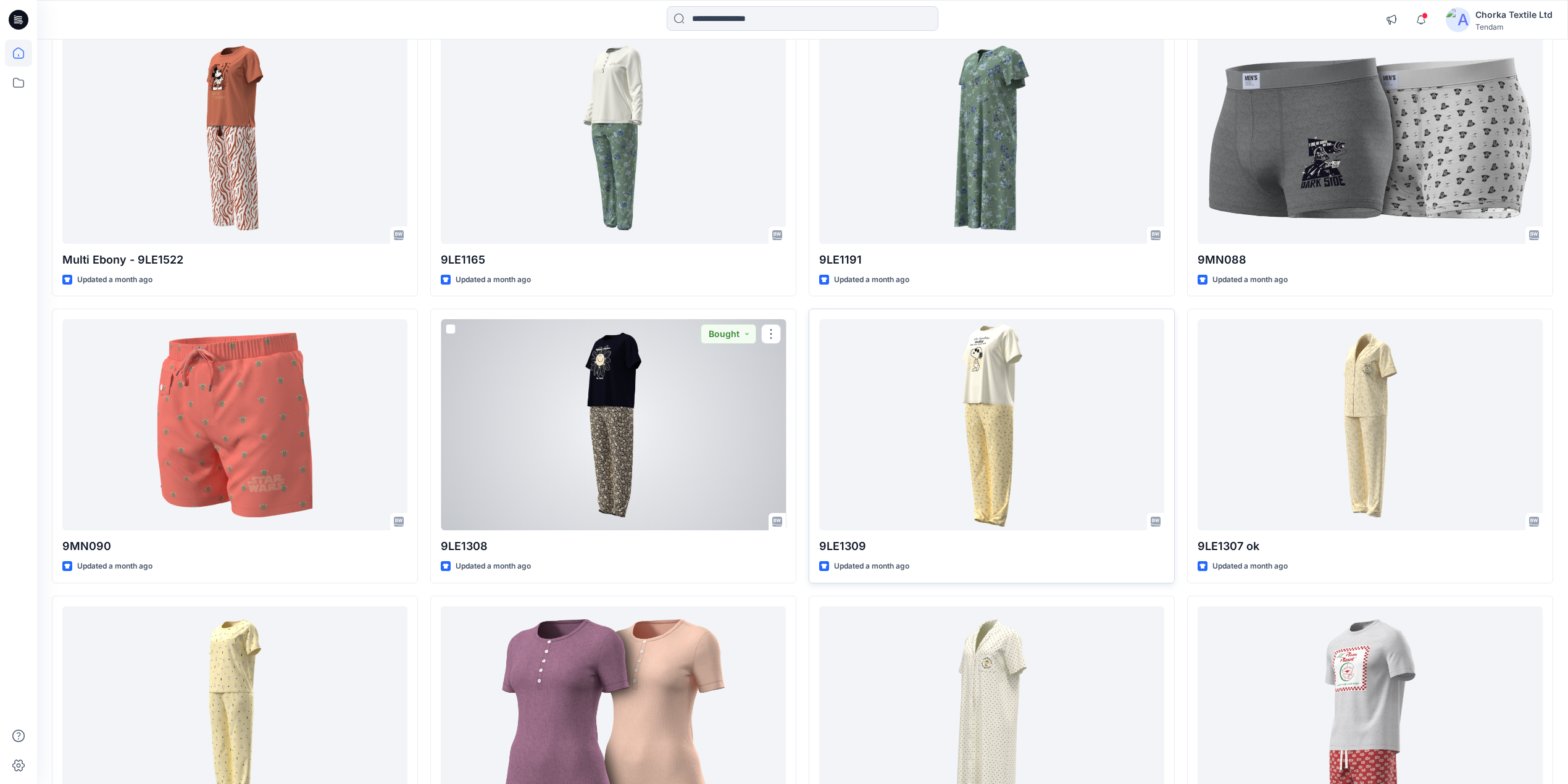
scroll to position [7063, 0]
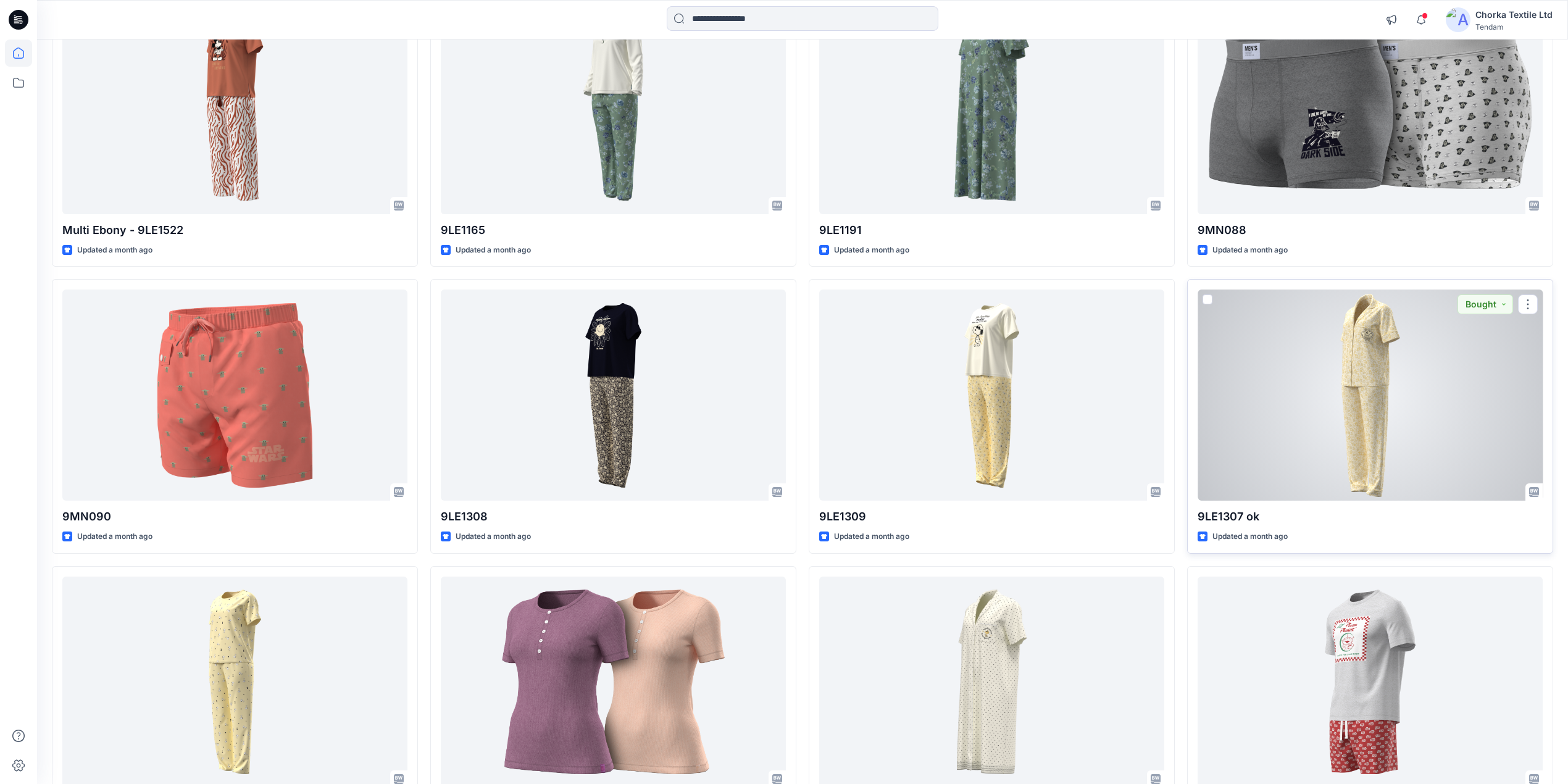
click at [1357, 415] on div at bounding box center [1370, 395] width 345 height 211
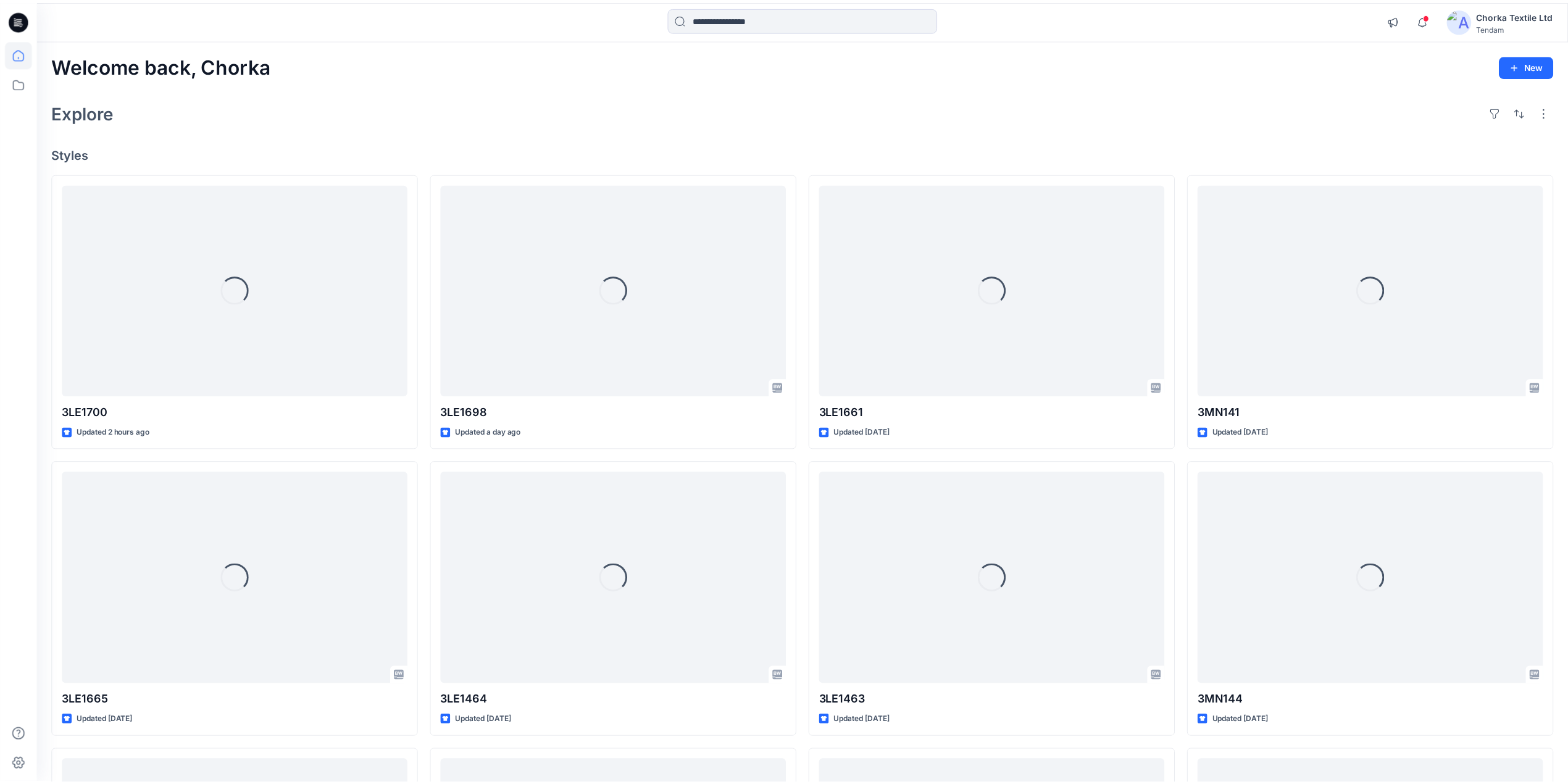
scroll to position [7063, 0]
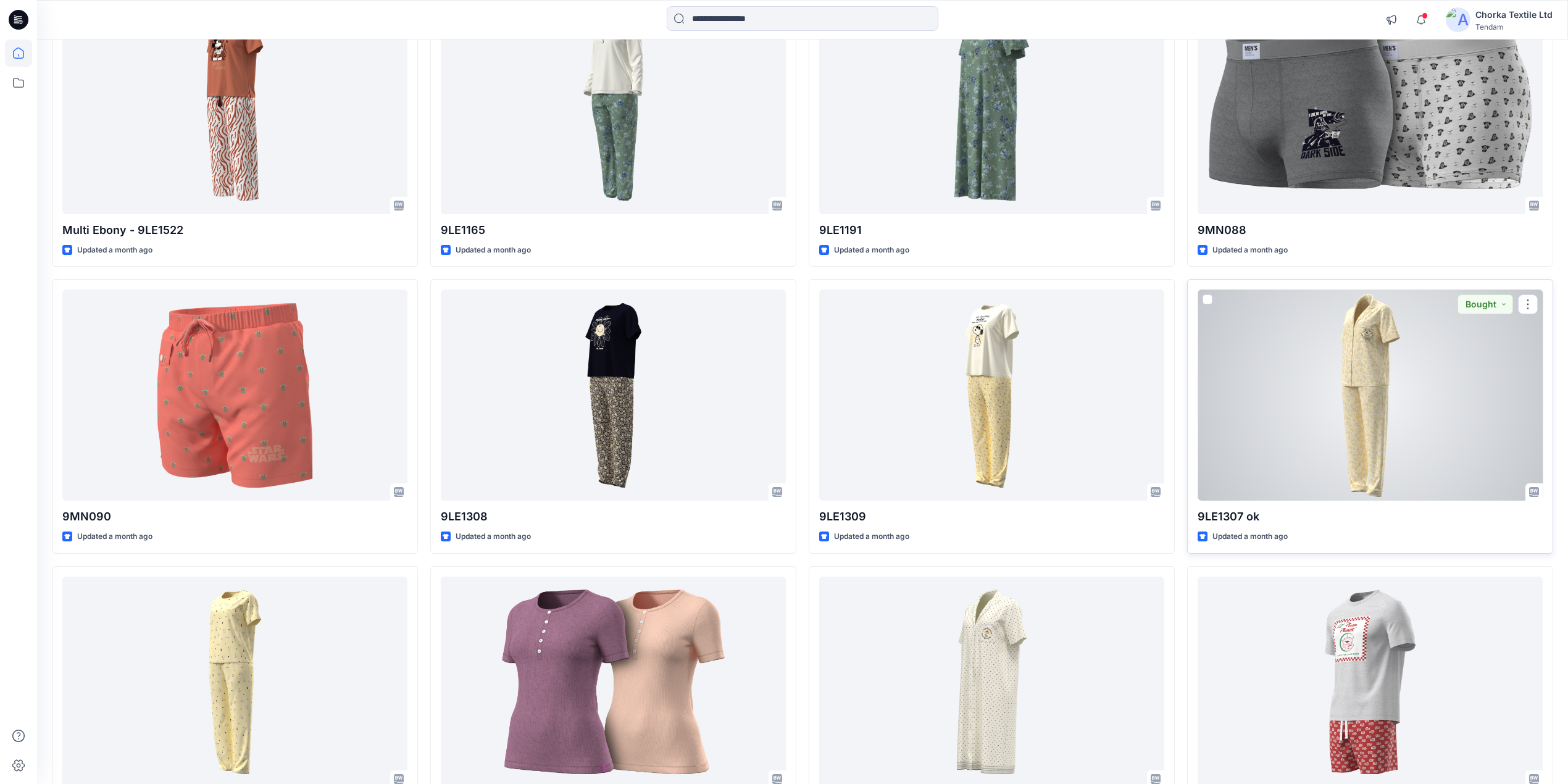
click at [1326, 410] on div at bounding box center [1370, 395] width 345 height 211
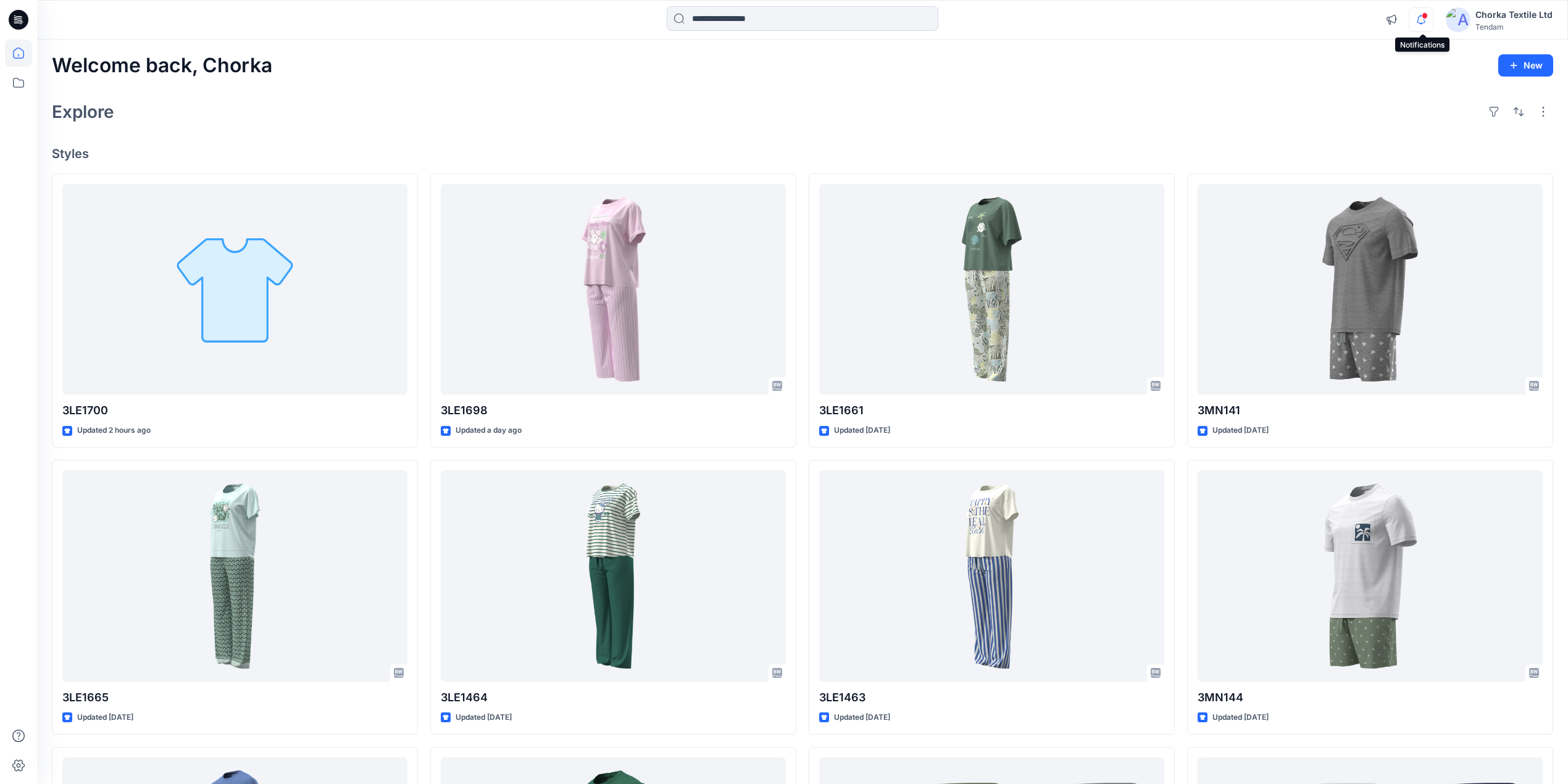
click at [1425, 20] on icon "button" at bounding box center [1421, 20] width 23 height 25
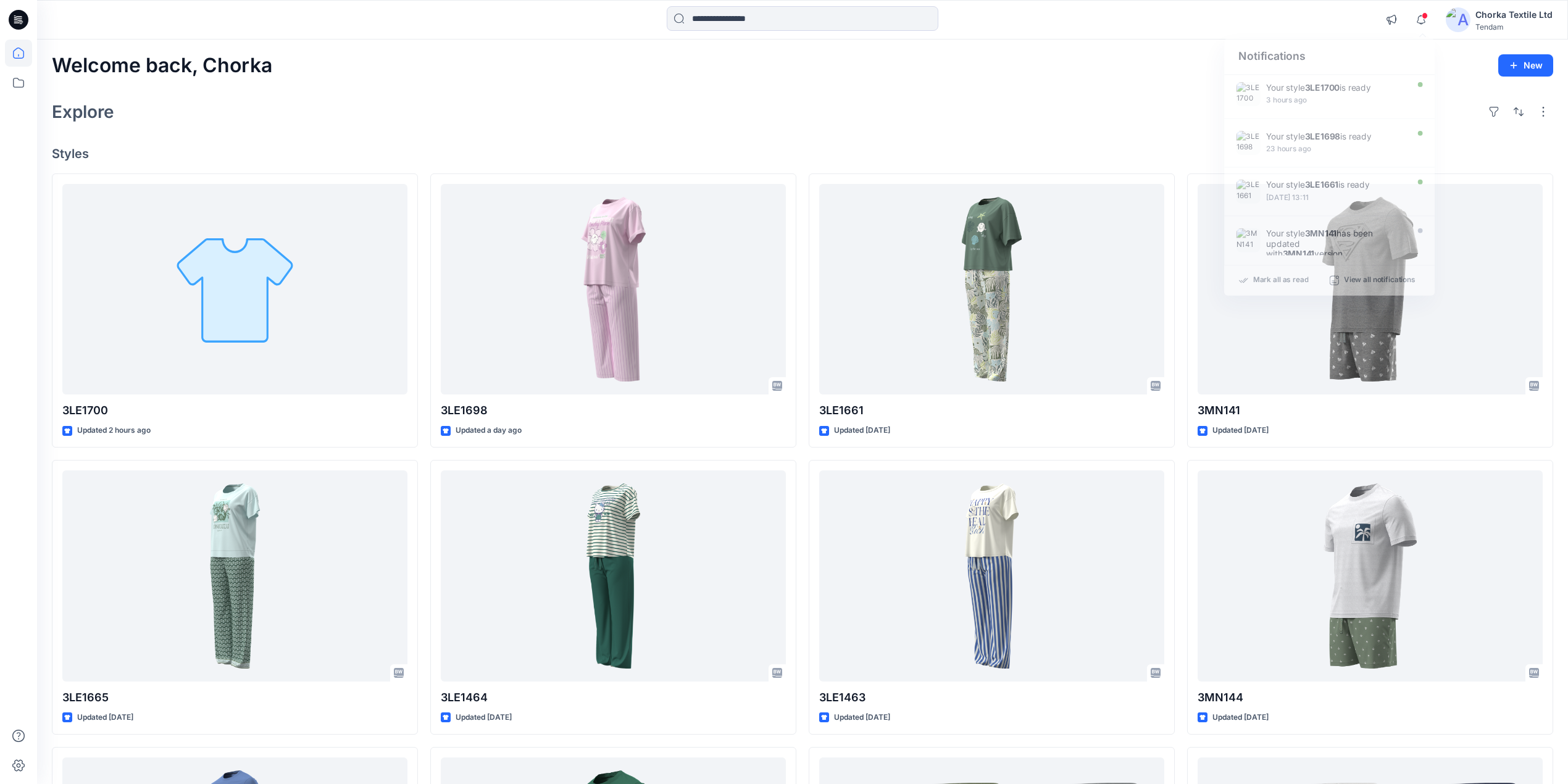
click at [1115, 110] on div "Explore" at bounding box center [802, 112] width 1502 height 30
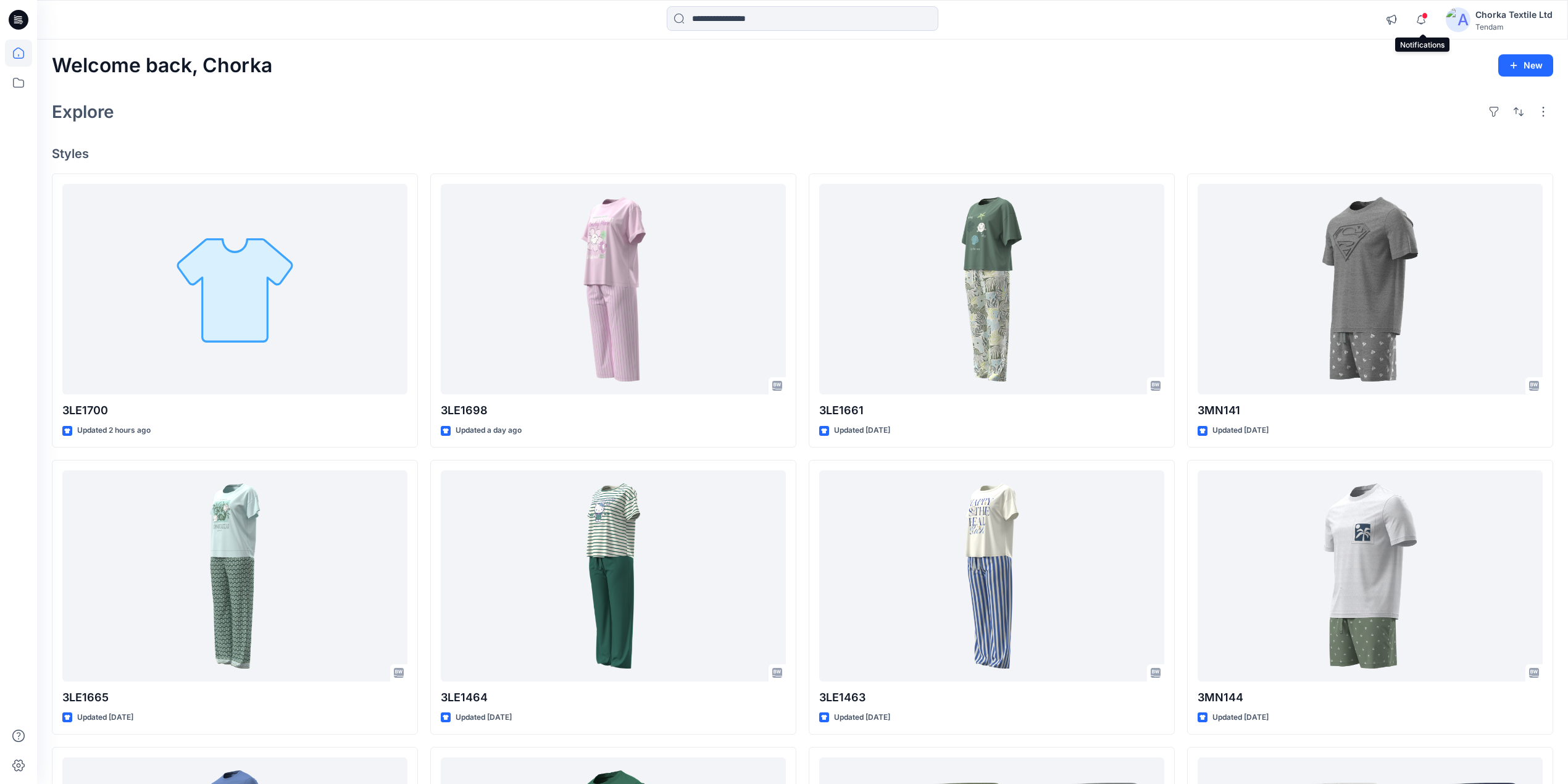
click at [1425, 18] on span at bounding box center [1425, 15] width 6 height 7
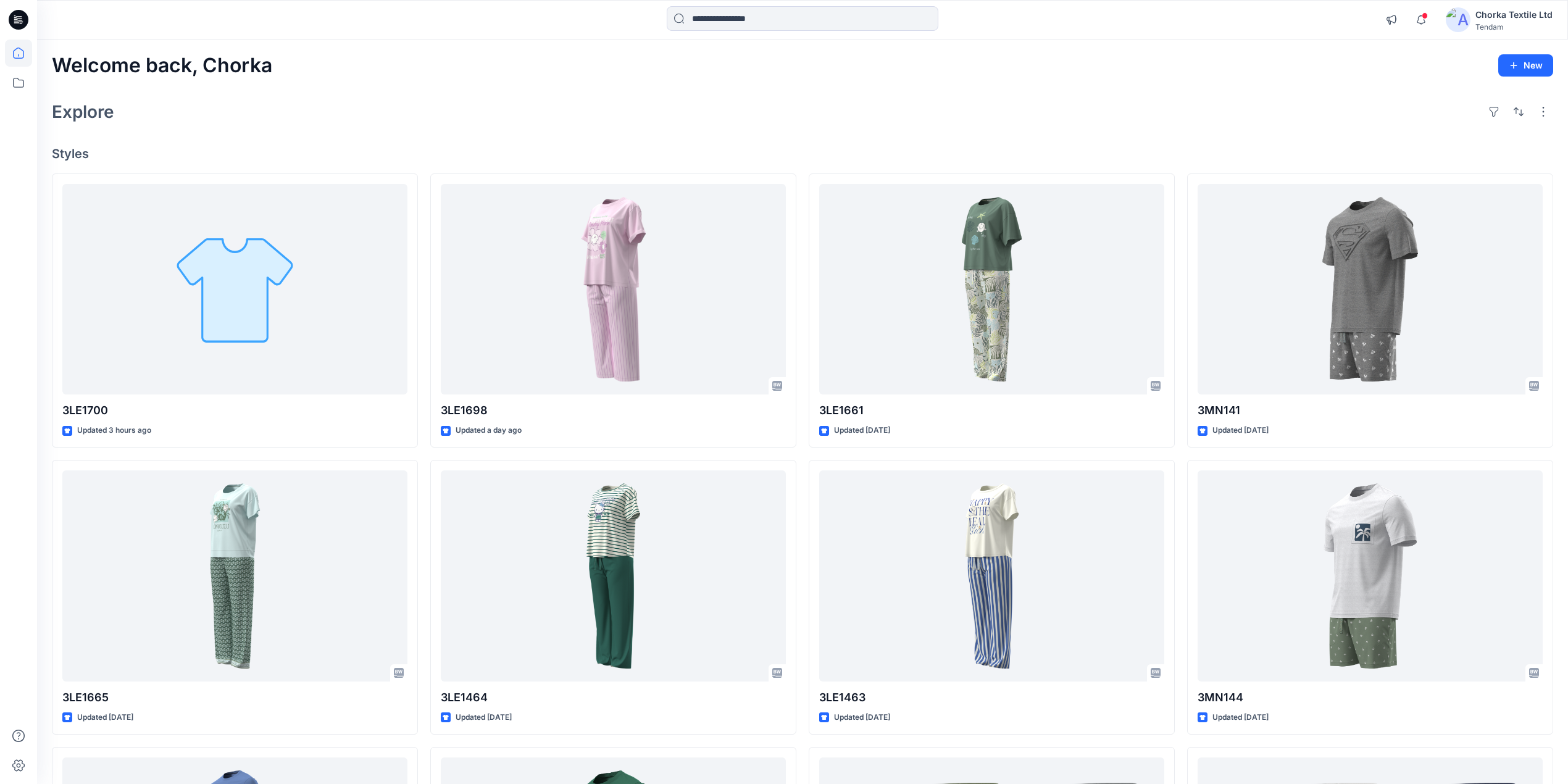
click at [1090, 77] on div "Welcome back, Chorka New" at bounding box center [802, 65] width 1502 height 23
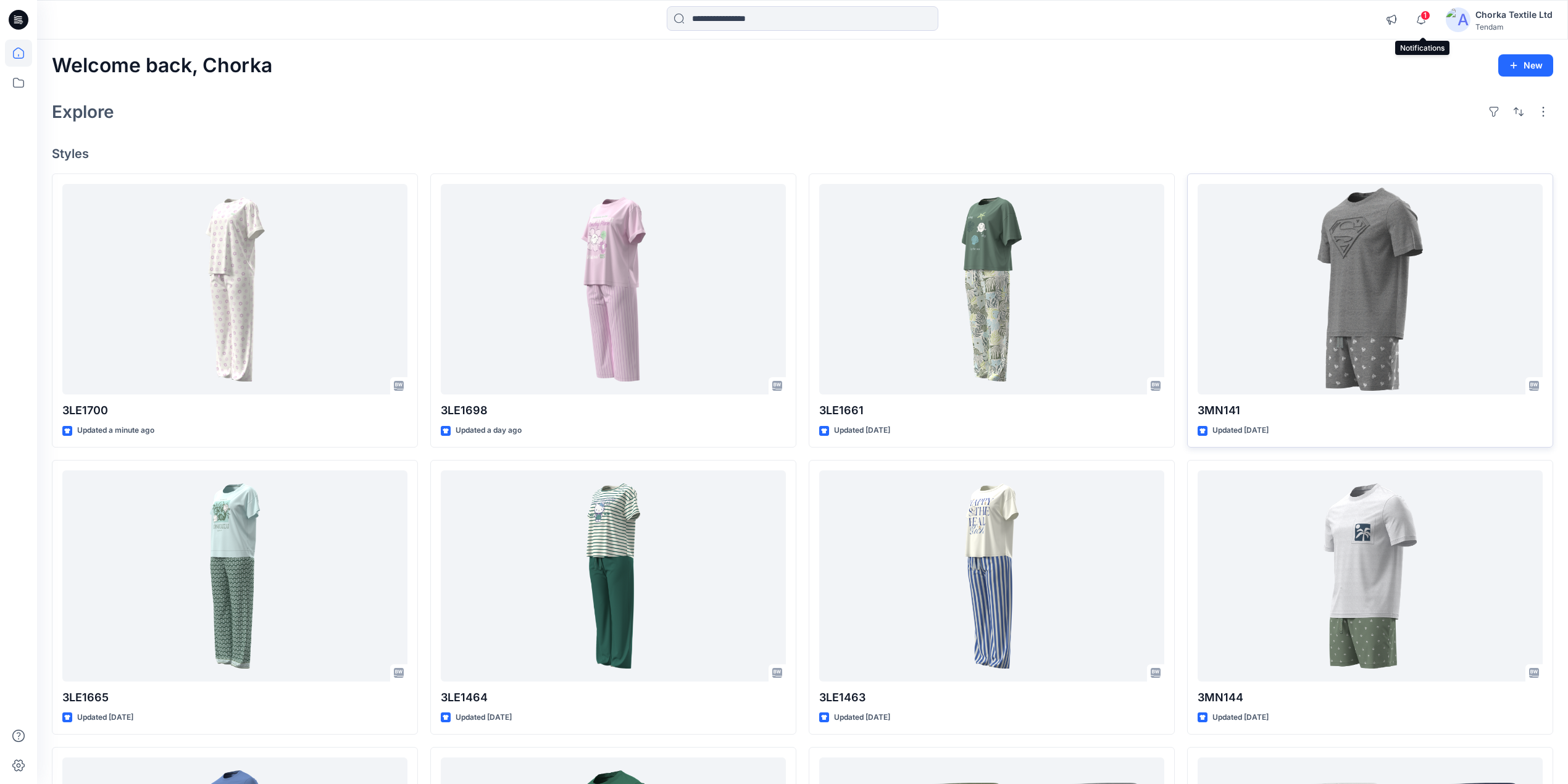
click at [1428, 13] on span "1" at bounding box center [1426, 15] width 10 height 10
click at [1119, 100] on div "Explore" at bounding box center [802, 112] width 1502 height 30
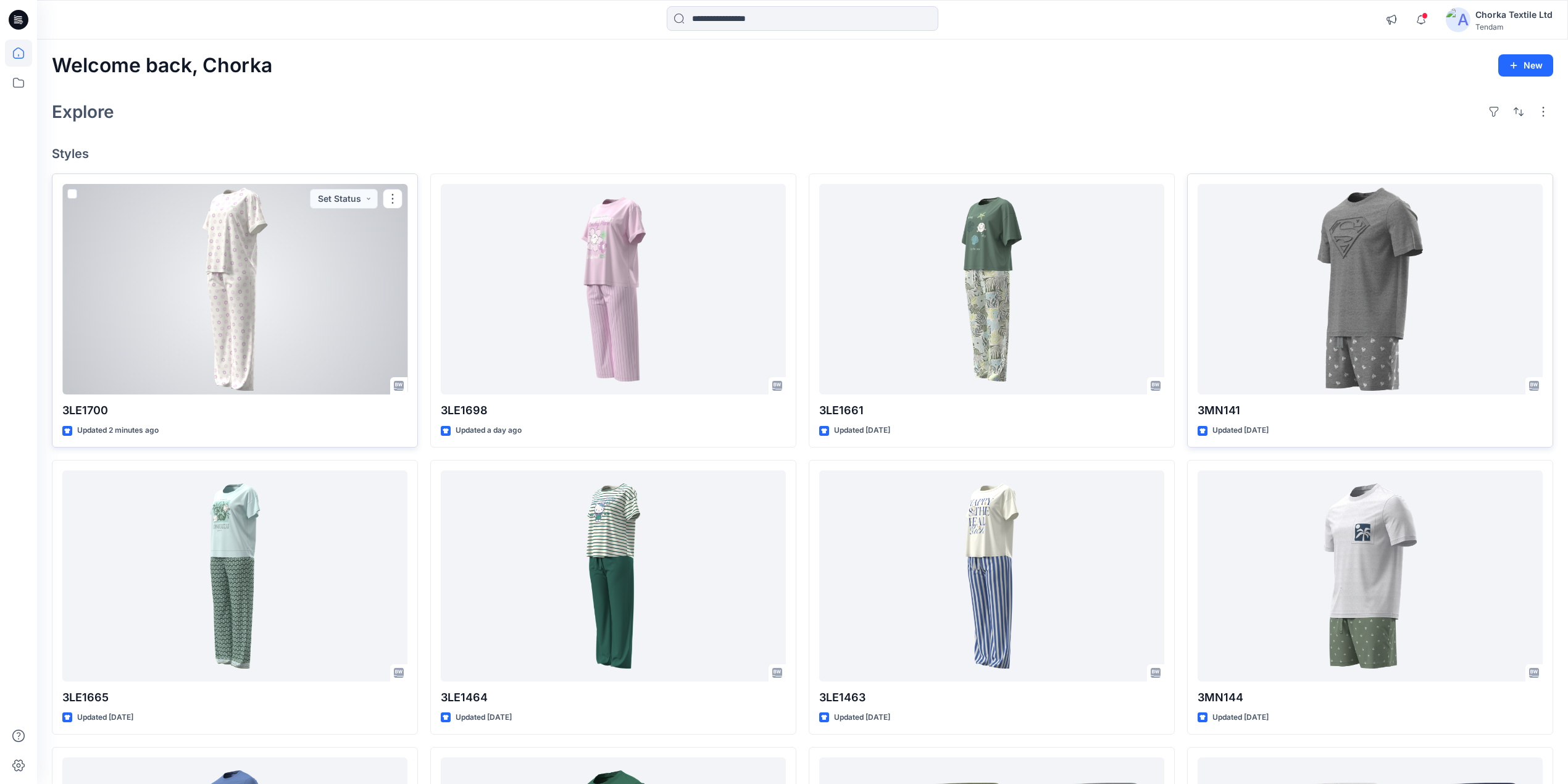
click at [245, 276] on div at bounding box center [235, 290] width 345 height 211
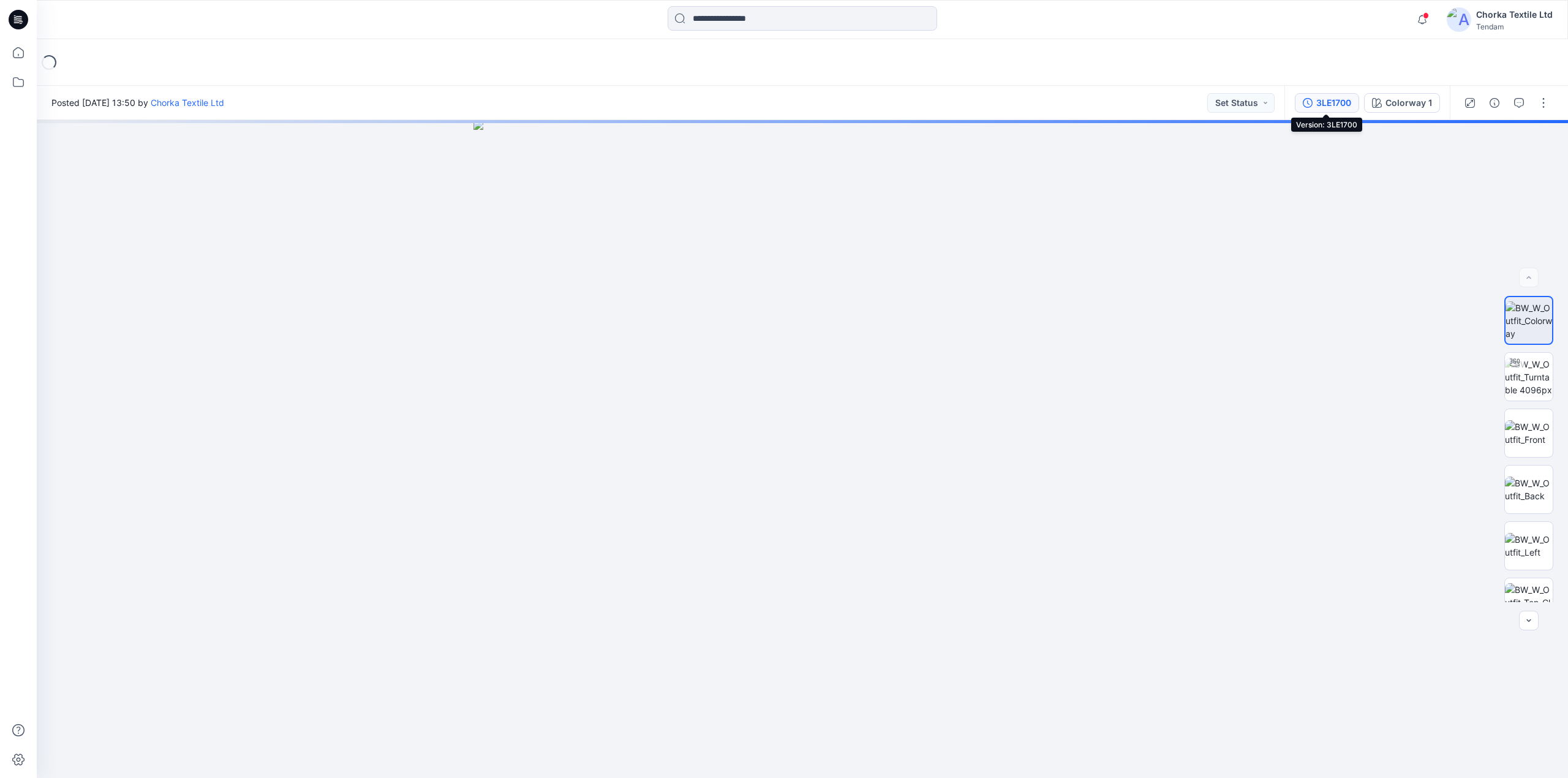
click at [1327, 99] on div "3LE1700" at bounding box center [1334, 103] width 35 height 14
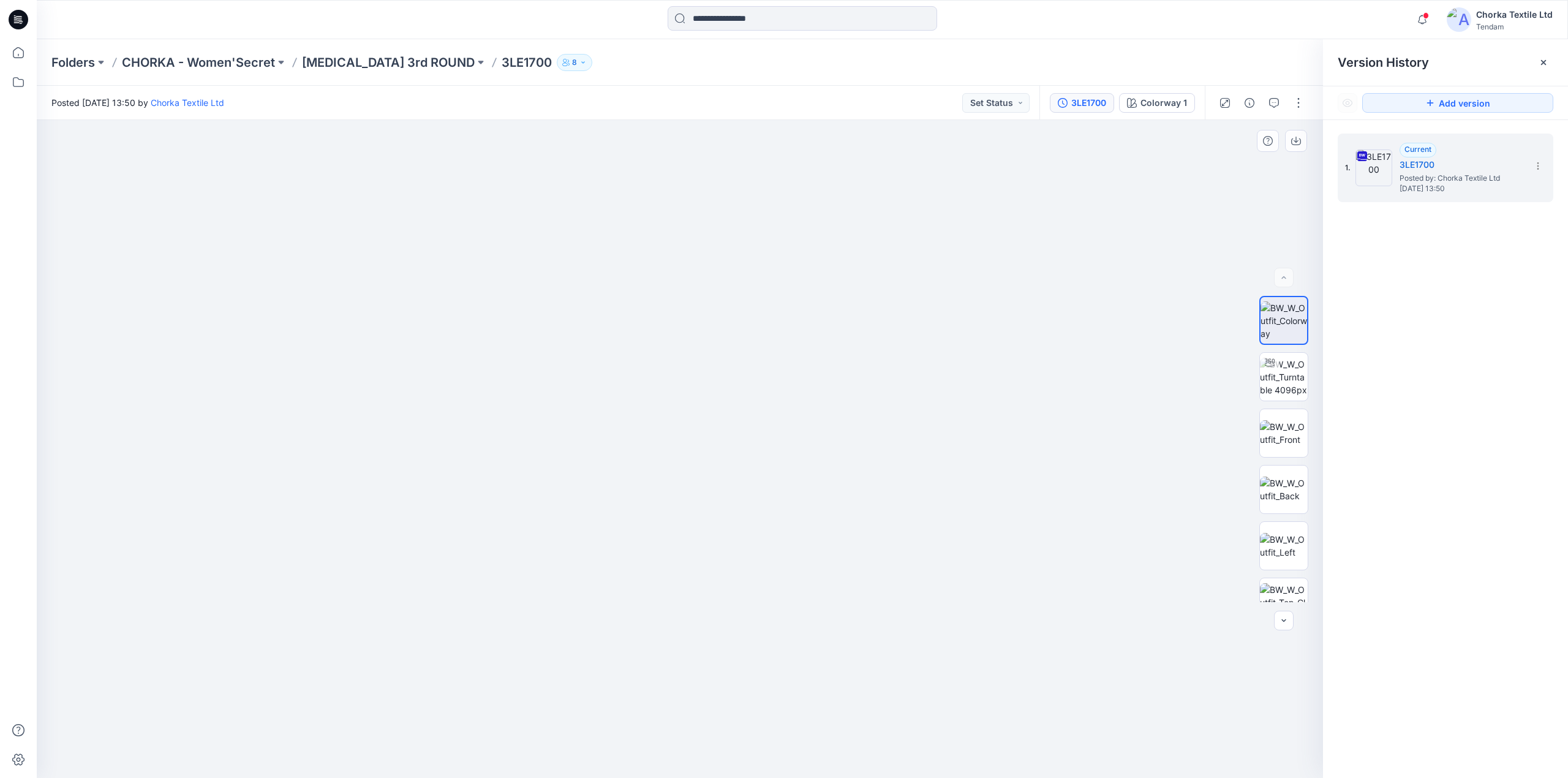
drag, startPoint x: 758, startPoint y: 258, endPoint x: 753, endPoint y: 365, distance: 107.1
click at [753, 365] on img at bounding box center [673, 40] width 2509 height 1476
drag, startPoint x: 725, startPoint y: 271, endPoint x: 692, endPoint y: 496, distance: 227.4
click at [692, 496] on img at bounding box center [636, 165] width 2509 height 1226
drag, startPoint x: 714, startPoint y: 358, endPoint x: 703, endPoint y: 516, distance: 158.4
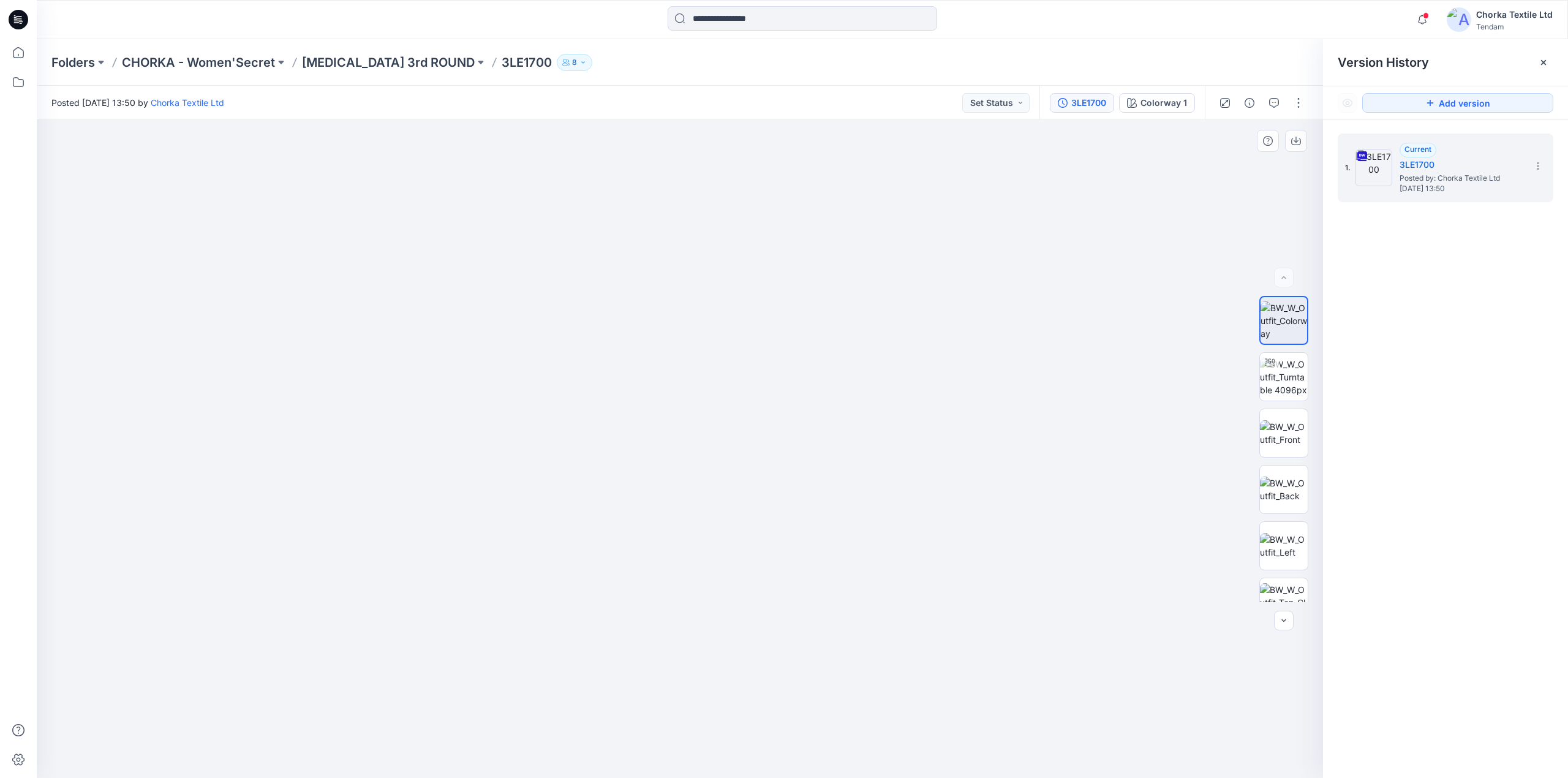
click at [703, 516] on img at bounding box center [625, 245] width 2509 height 1068
click at [1280, 375] on img at bounding box center [1284, 376] width 48 height 38
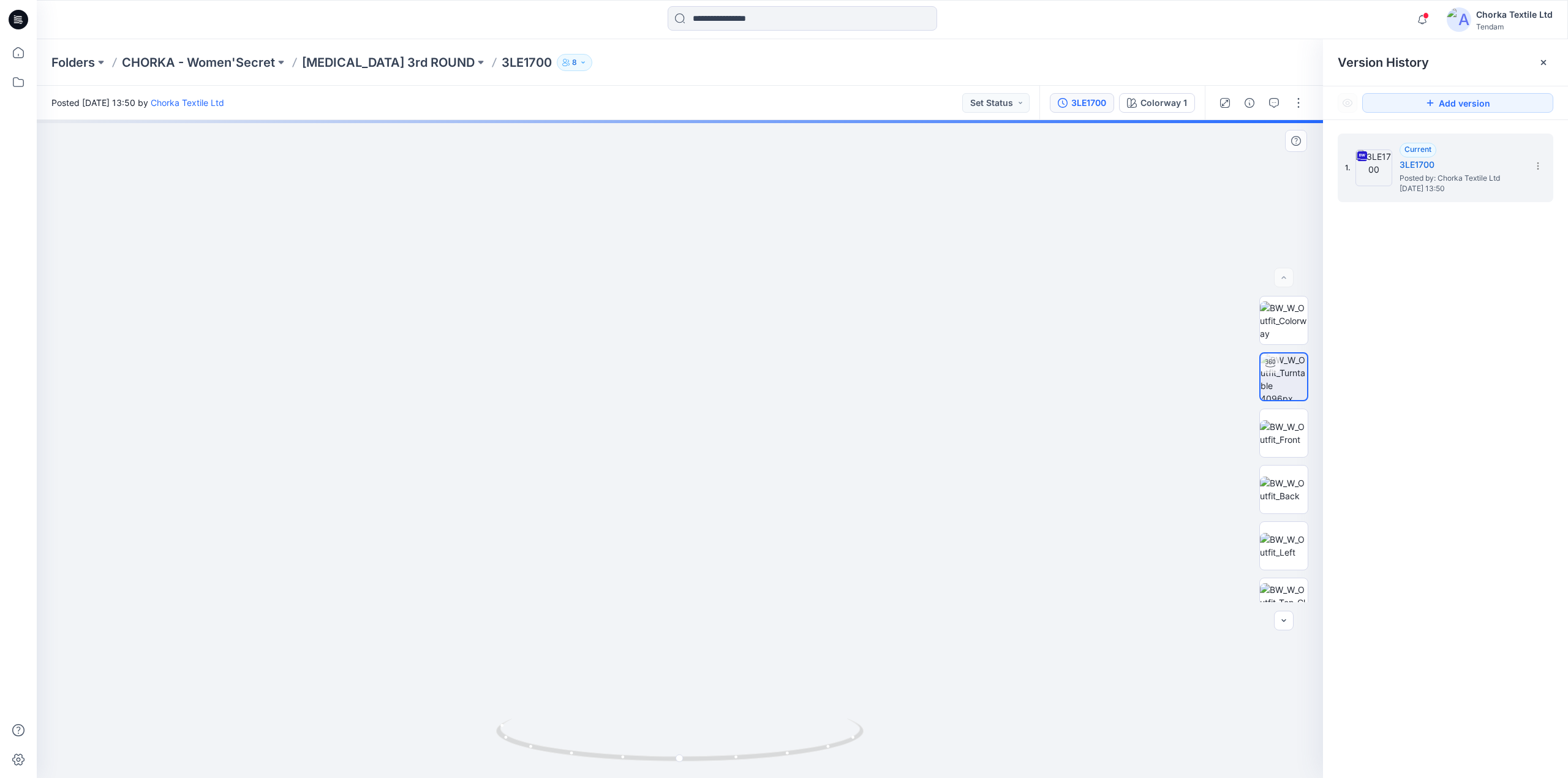
drag, startPoint x: 691, startPoint y: 261, endPoint x: 677, endPoint y: 489, distance: 228.4
click at [677, 489] on img at bounding box center [679, 59] width 2509 height 1438
drag, startPoint x: 674, startPoint y: 331, endPoint x: 657, endPoint y: 499, distance: 168.9
click at [657, 499] on img at bounding box center [649, 181] width 2509 height 1193
drag, startPoint x: 630, startPoint y: 326, endPoint x: 649, endPoint y: 475, distance: 150.2
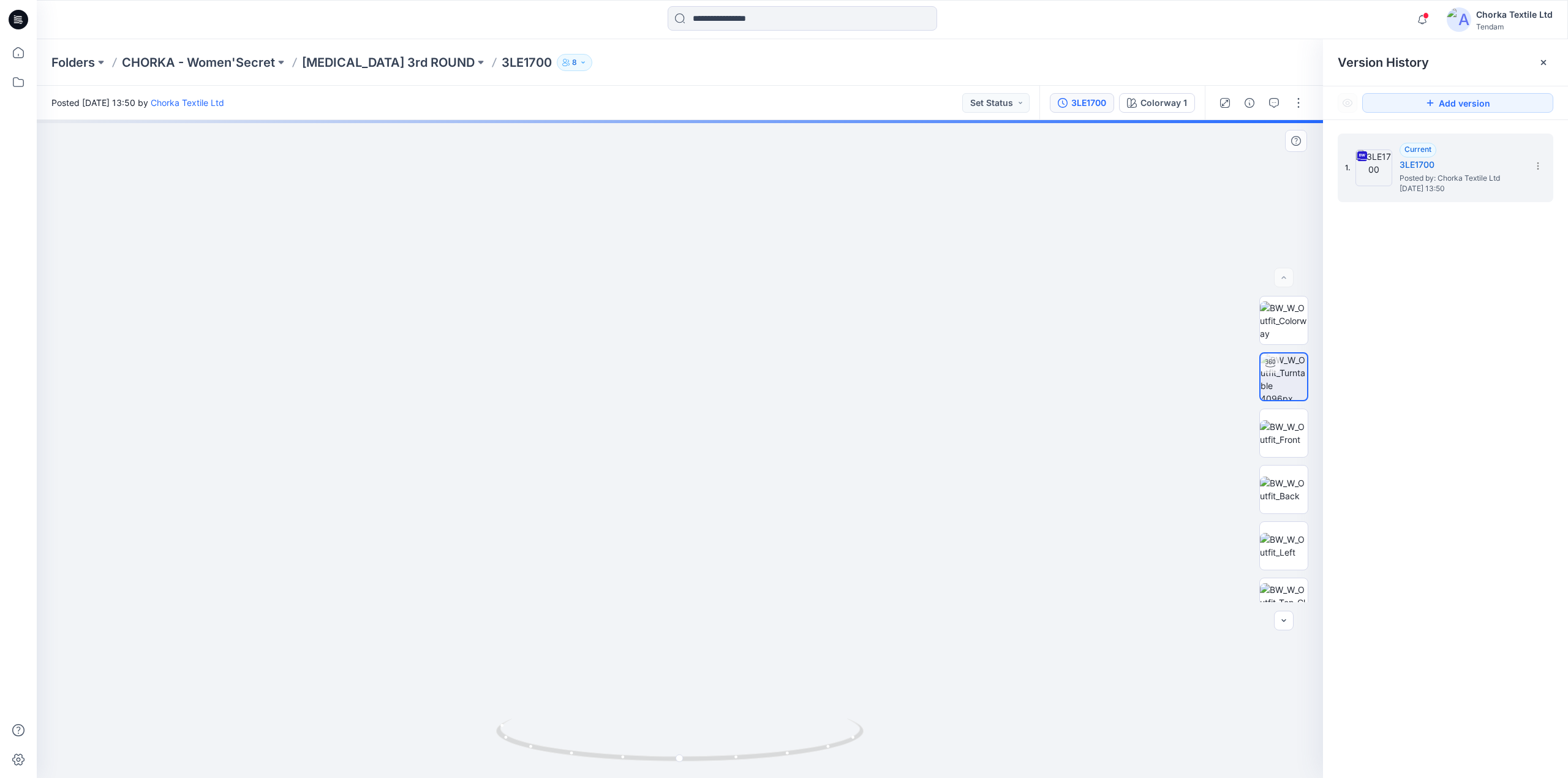
click at [649, 475] on img at bounding box center [669, 259] width 2509 height 1037
drag, startPoint x: 689, startPoint y: 381, endPoint x: 662, endPoint y: 525, distance: 146.5
click at [662, 525] on img at bounding box center [653, 332] width 2509 height 892
drag, startPoint x: 695, startPoint y: 575, endPoint x: 713, endPoint y: 389, distance: 186.9
click at [712, 389] on img at bounding box center [697, 261] width 2509 height 1035
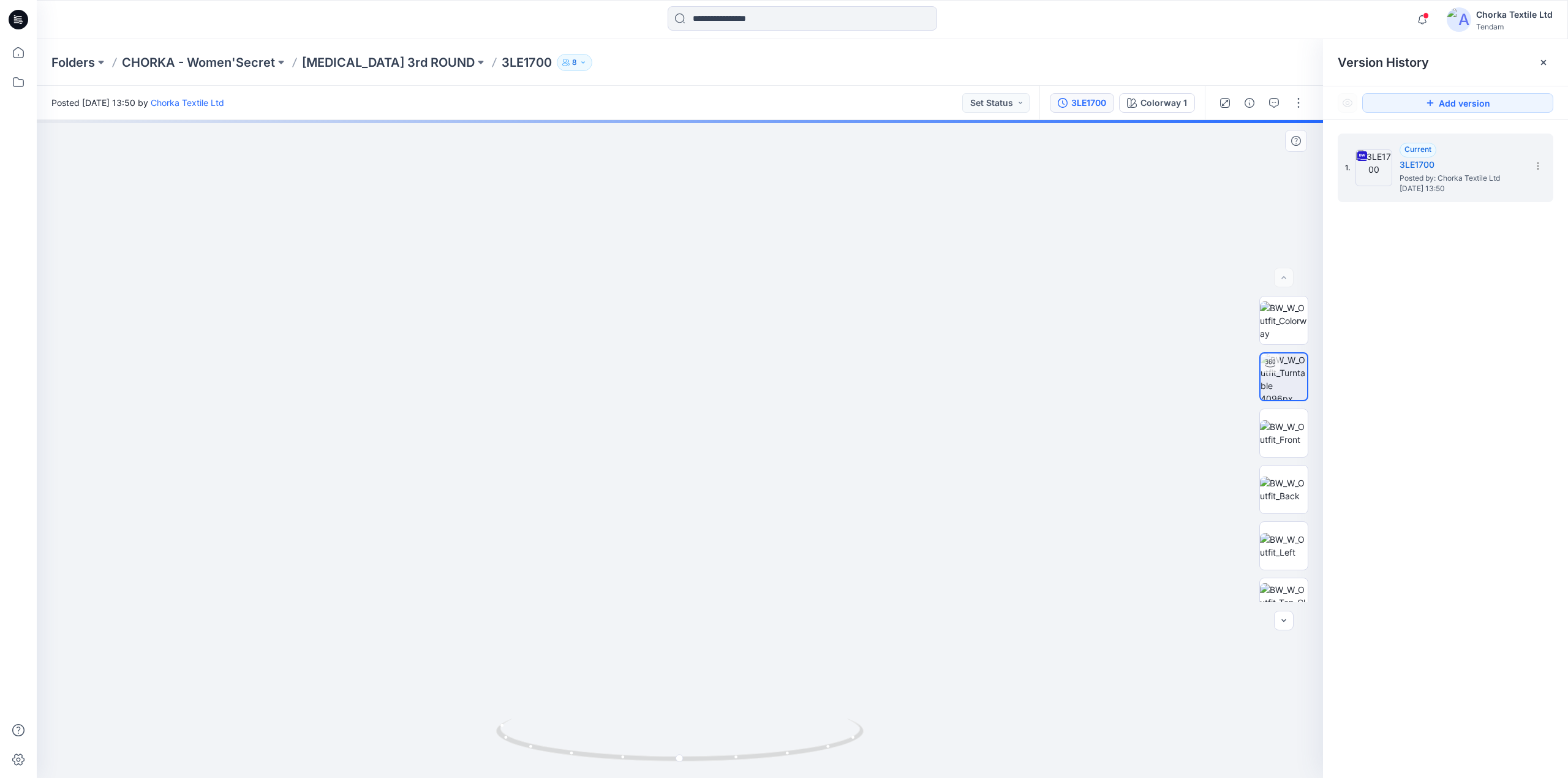
drag, startPoint x: 703, startPoint y: 577, endPoint x: 705, endPoint y: 245, distance: 332.0
click at [705, 245] on img at bounding box center [699, 73] width 2509 height 1409
drag, startPoint x: 711, startPoint y: 491, endPoint x: 728, endPoint y: 326, distance: 165.9
click at [728, 326] on img at bounding box center [713, 20] width 2509 height 1517
drag, startPoint x: 737, startPoint y: 357, endPoint x: 738, endPoint y: 310, distance: 47.0
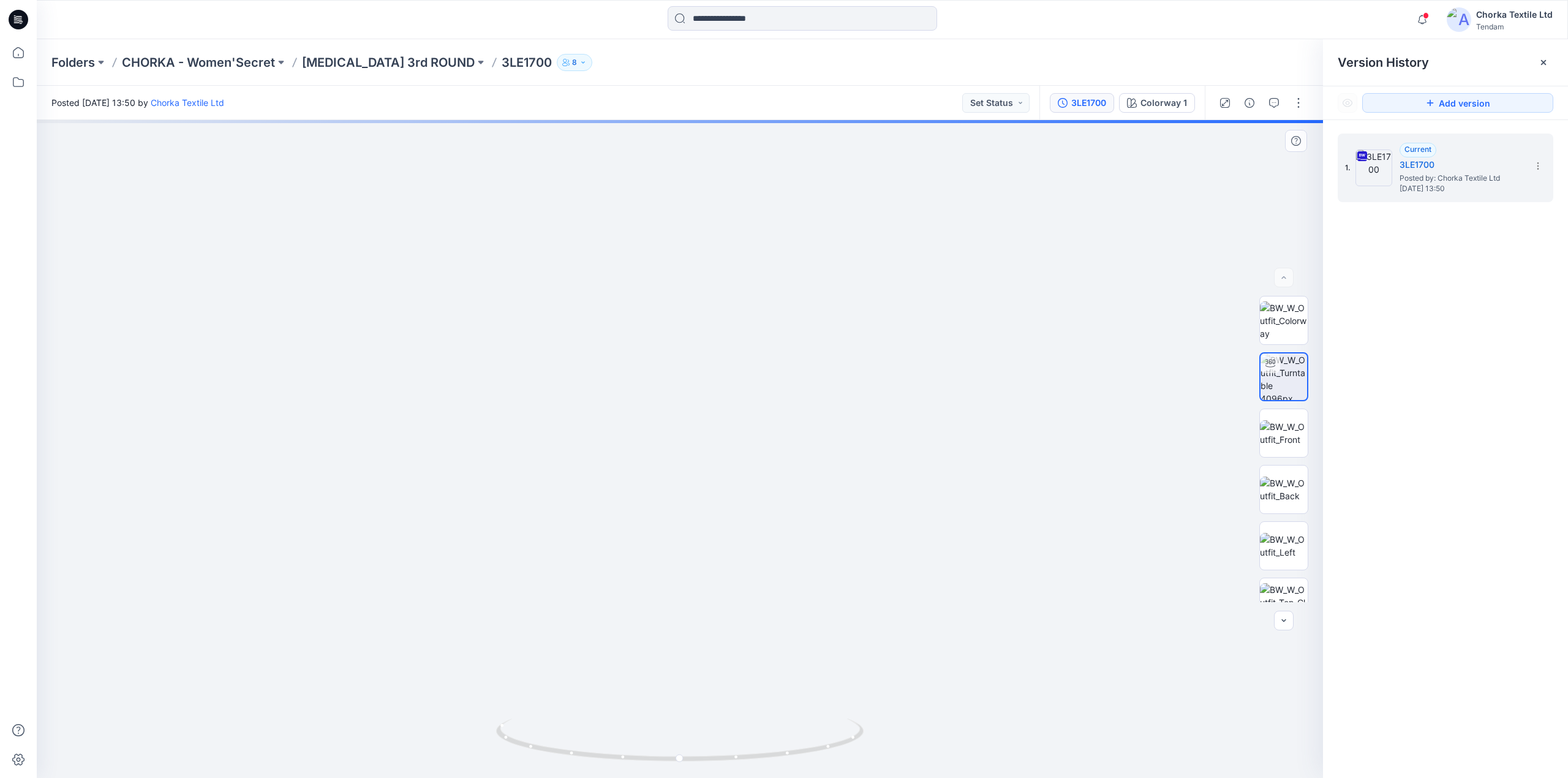
drag, startPoint x: 682, startPoint y: 608, endPoint x: 689, endPoint y: 687, distance: 79.3
click at [689, 689] on img at bounding box center [653, 421] width 1452 height 715
drag, startPoint x: 687, startPoint y: 586, endPoint x: 716, endPoint y: 428, distance: 160.6
click at [716, 428] on img at bounding box center [691, 335] width 1452 height 887
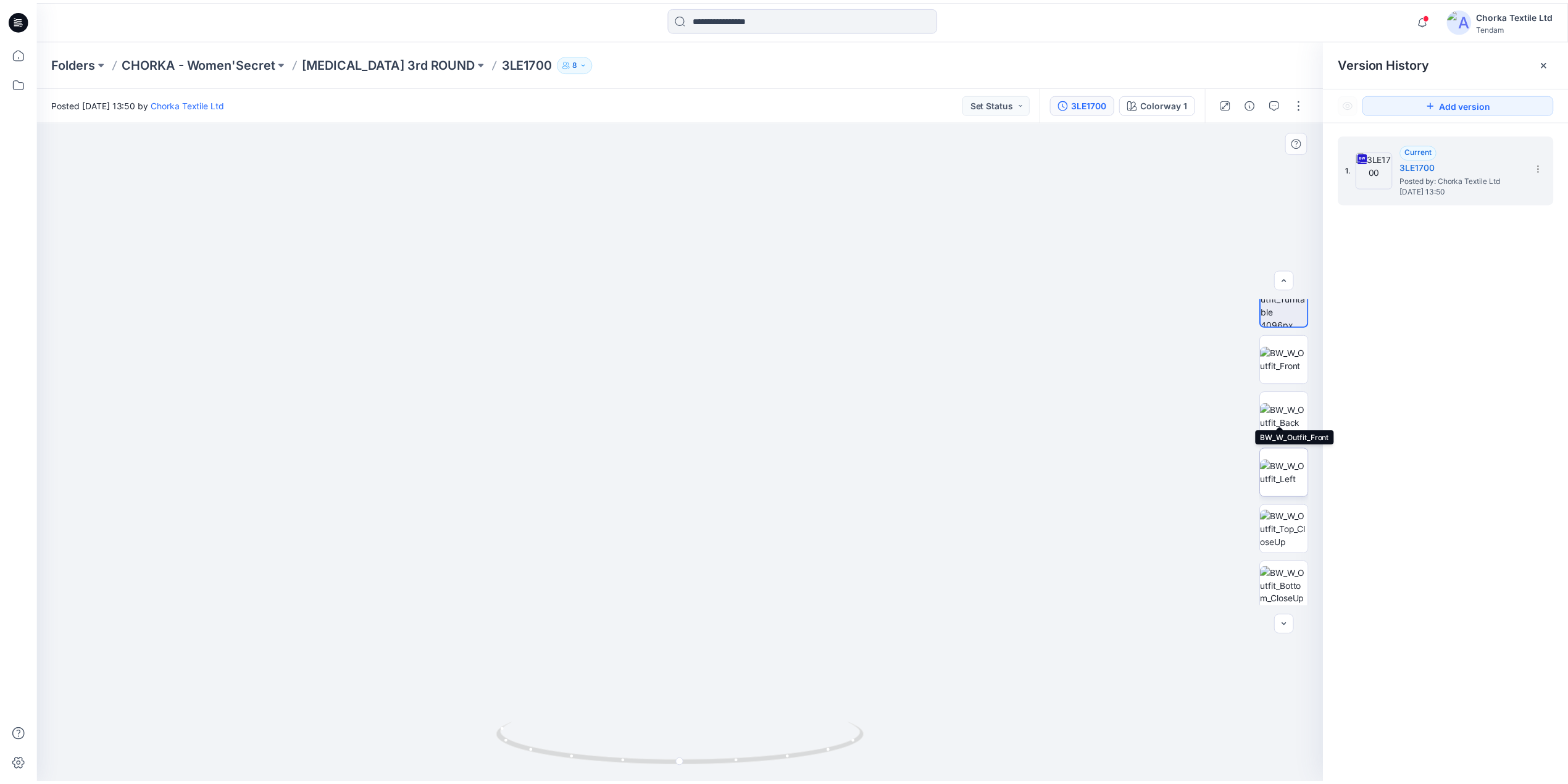
scroll to position [82, 0]
